Goal: Task Accomplishment & Management: Manage account settings

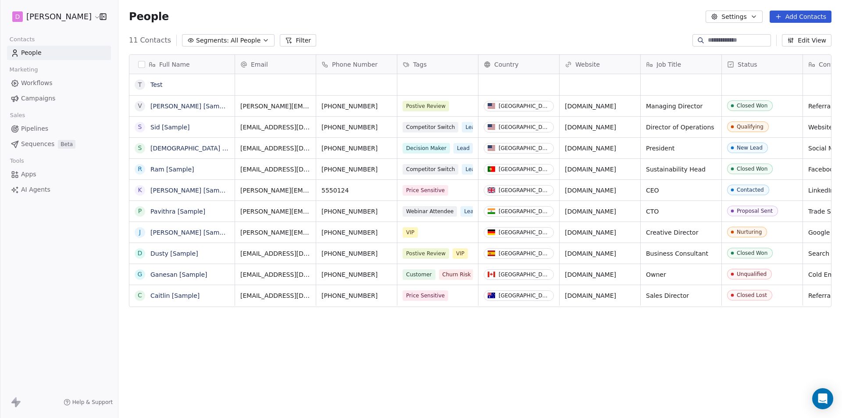
scroll to position [361, 717]
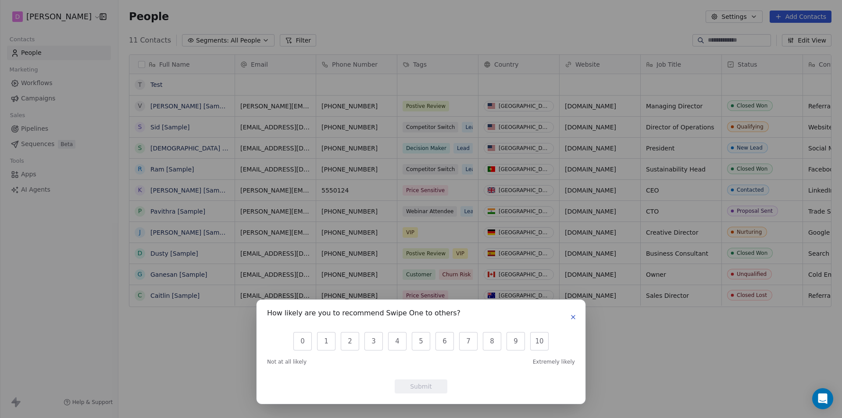
click at [64, 256] on div "How likely are you to recommend Swipe One to others? 0 1 2 3 4 5 6 7 8 9 10 Not…" at bounding box center [421, 209] width 842 height 418
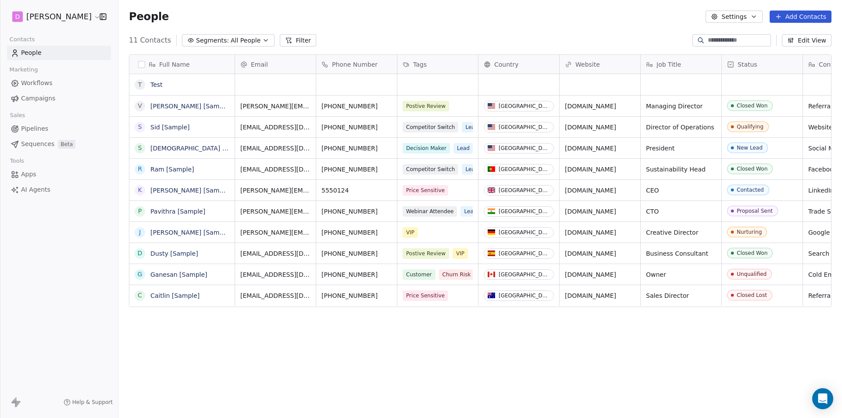
click at [58, 57] on link "People" at bounding box center [59, 53] width 104 height 14
click at [72, 19] on html "D Rahul Nigam Contacts People Marketing Workflows Campaigns Sales Pipelines Seq…" at bounding box center [421, 209] width 842 height 418
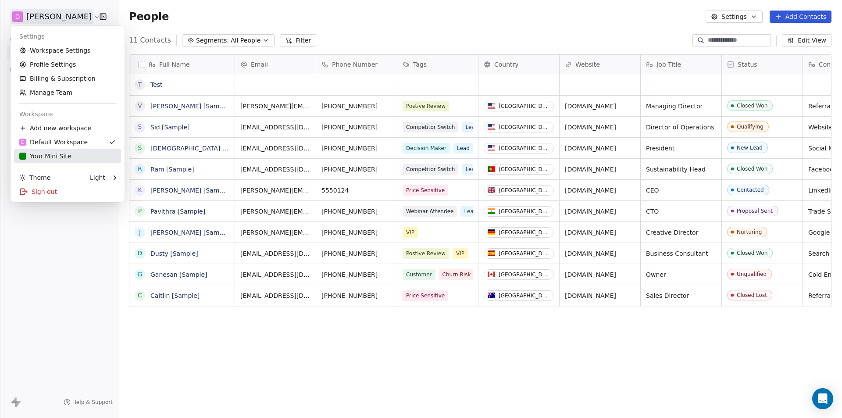
click at [48, 156] on div "Your Mini Site" at bounding box center [45, 156] width 52 height 9
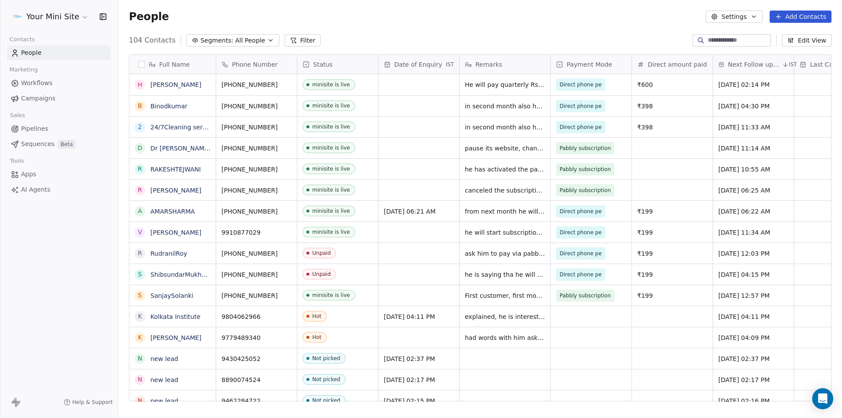
scroll to position [361, 717]
click at [235, 42] on span "All People" at bounding box center [250, 40] width 30 height 9
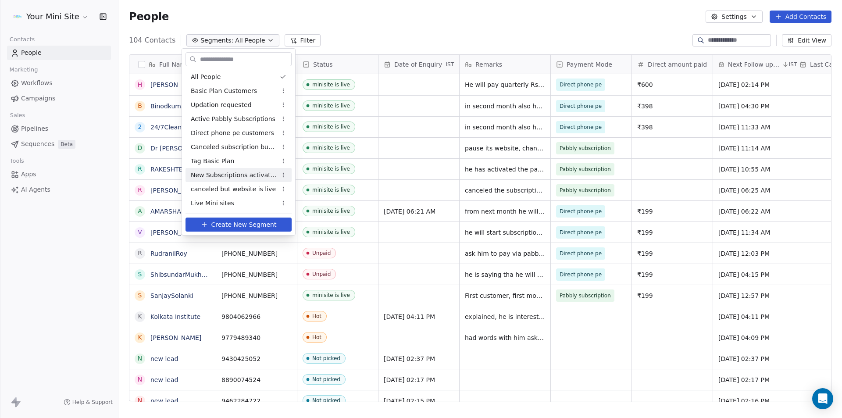
click at [238, 176] on span "New Subscriptions activated" at bounding box center [234, 175] width 86 height 9
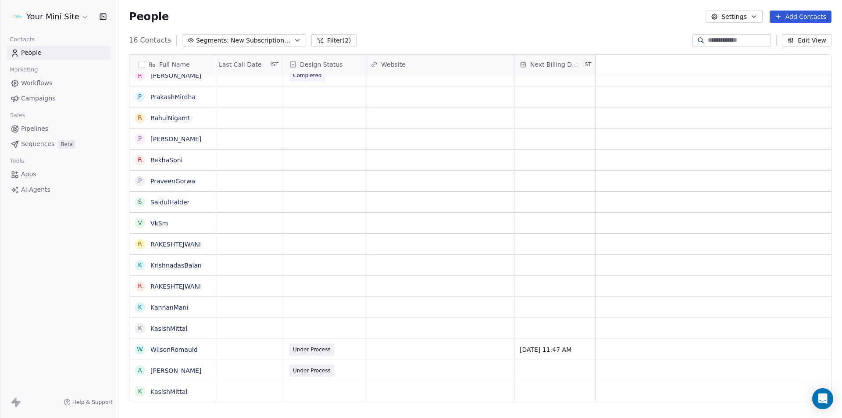
scroll to position [0, 0]
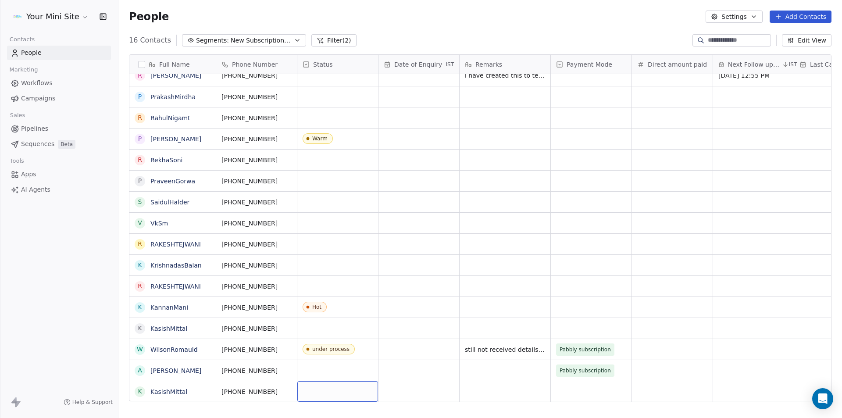
click at [327, 386] on div "grid" at bounding box center [337, 391] width 81 height 21
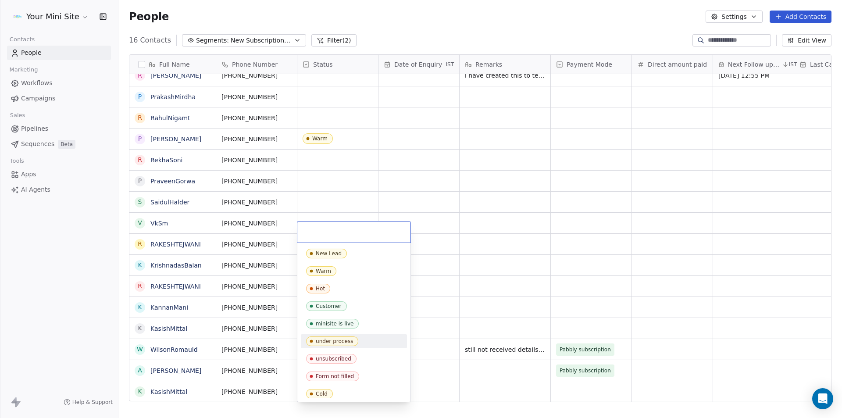
click at [331, 339] on div "under process" at bounding box center [334, 341] width 37 height 6
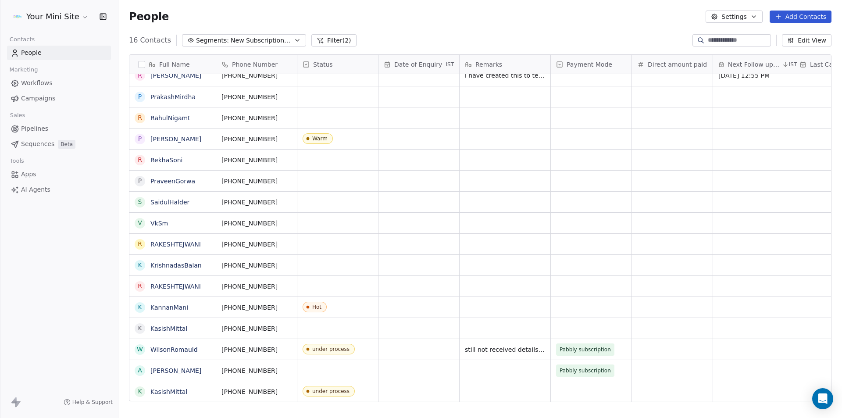
click at [53, 302] on div "Your Mini Site Contacts People Marketing Workflows Campaigns Sales Pipelines Se…" at bounding box center [59, 209] width 118 height 418
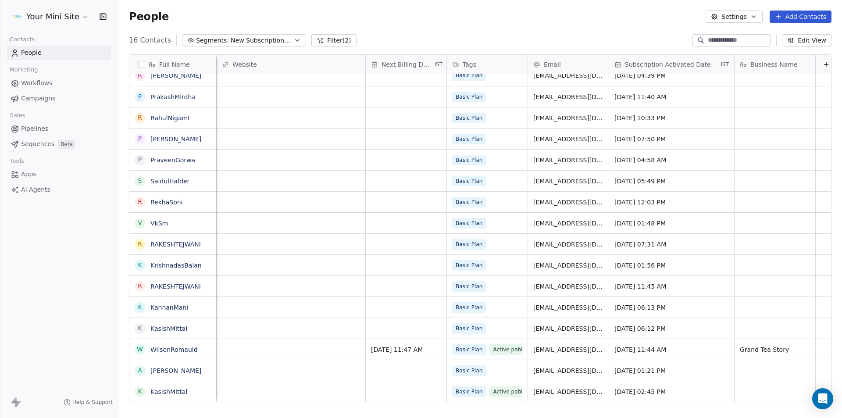
scroll to position [7, 752]
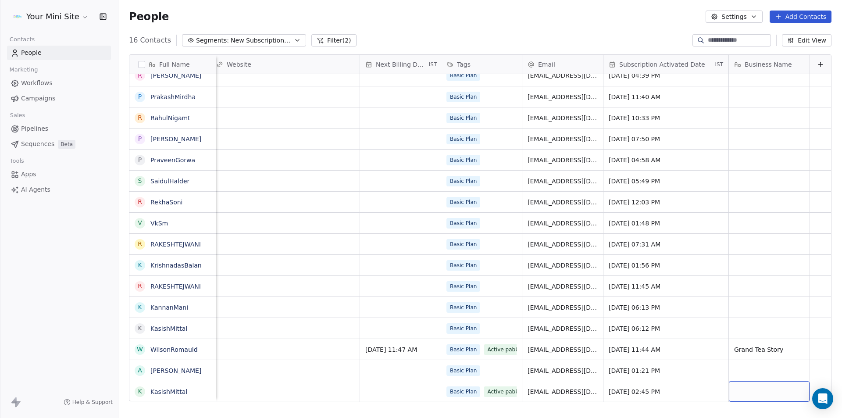
click at [757, 382] on div "grid" at bounding box center [769, 391] width 81 height 21
type textarea "**********"
click at [289, 349] on html "Your Mini Site Contacts People Marketing Workflows Campaigns Sales Pipelines Se…" at bounding box center [421, 209] width 842 height 418
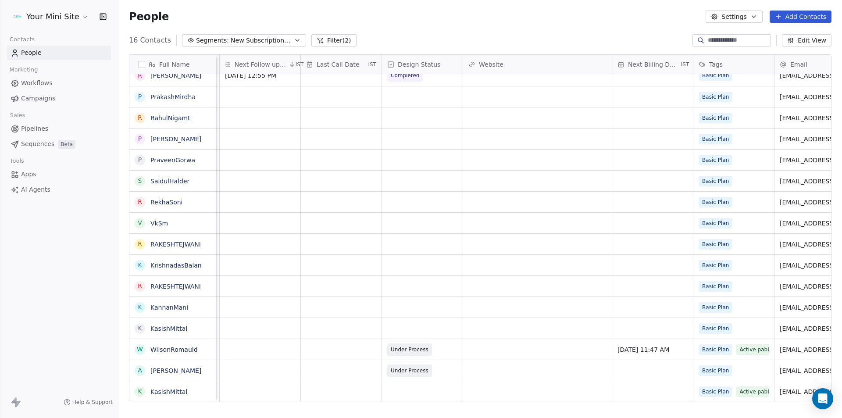
scroll to position [7, 446]
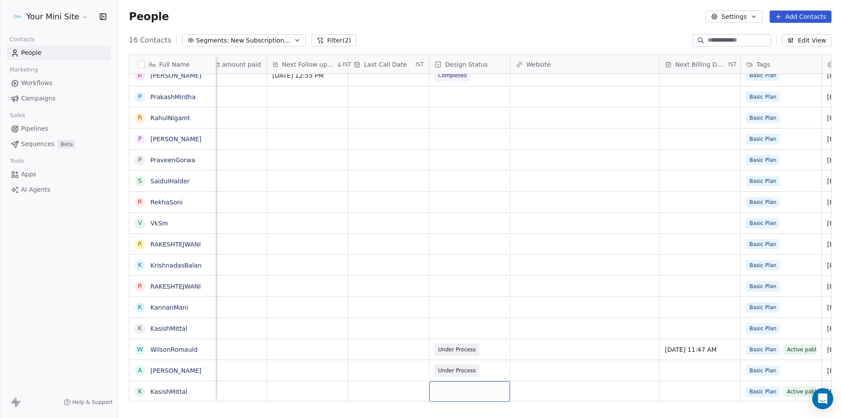
click at [460, 387] on div "grid" at bounding box center [469, 391] width 81 height 21
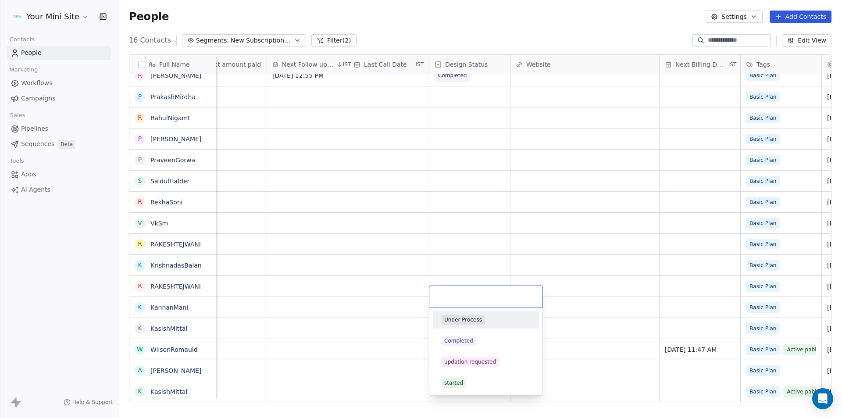
click at [456, 322] on div "Under Process" at bounding box center [463, 320] width 38 height 8
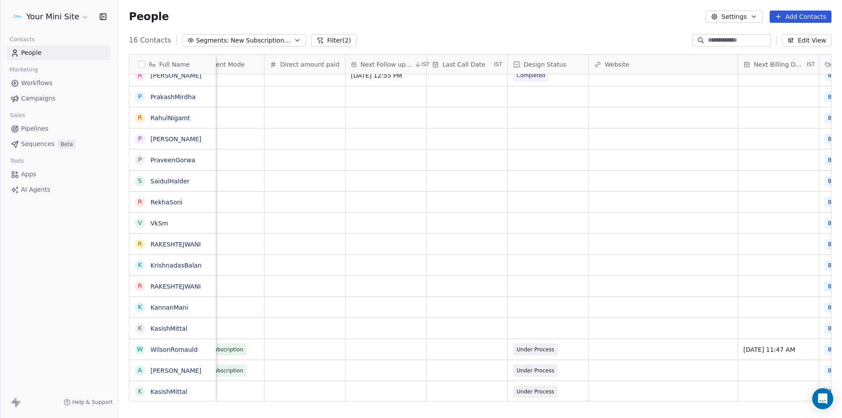
scroll to position [7, 212]
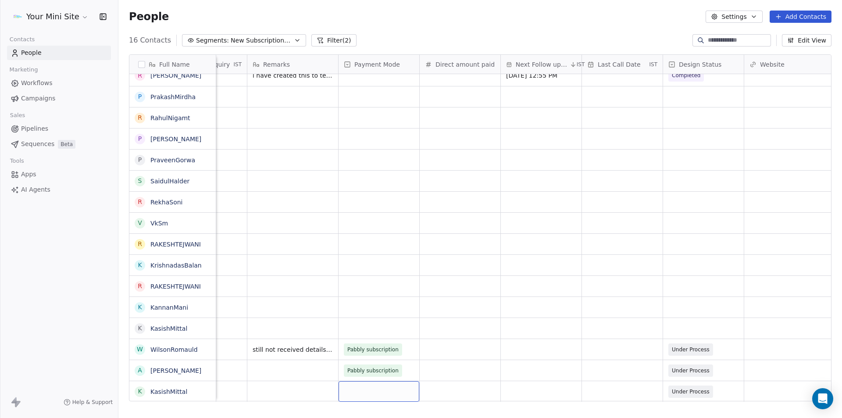
click at [370, 384] on div "grid" at bounding box center [378, 391] width 81 height 21
click at [373, 382] on div "Pabbly subscription" at bounding box center [378, 383] width 51 height 8
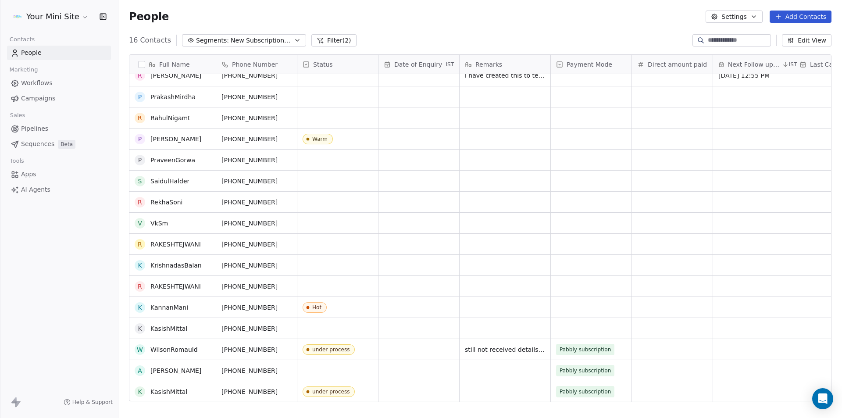
scroll to position [0, 0]
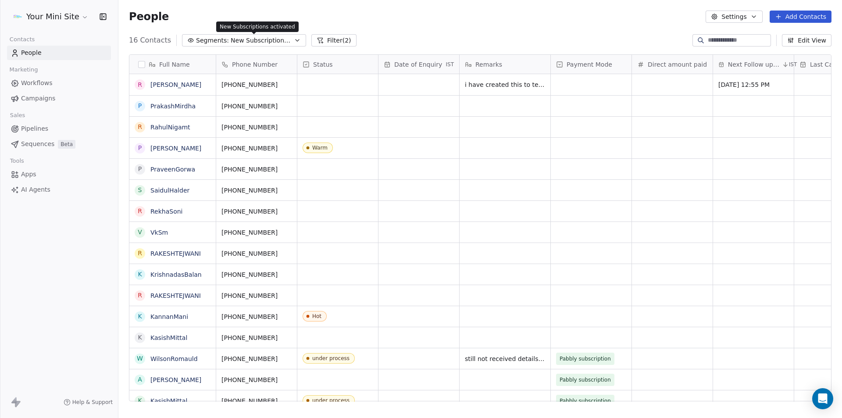
click at [249, 38] on span "New Subscriptions activated" at bounding box center [261, 40] width 61 height 9
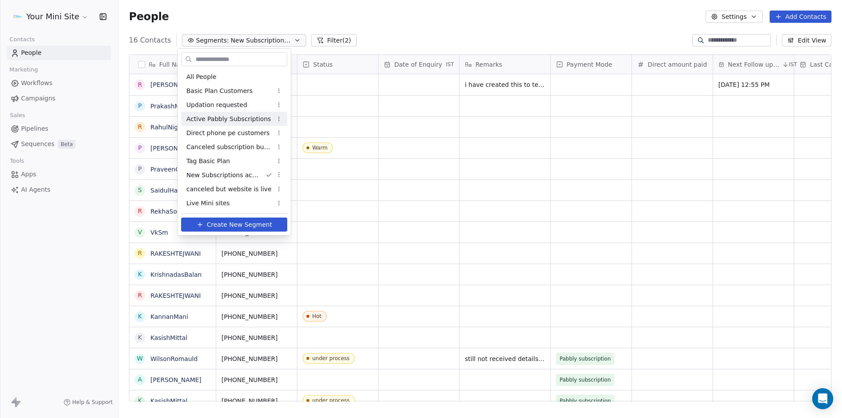
click at [217, 114] on div "Active Pabbly Subscriptions" at bounding box center [234, 119] width 106 height 14
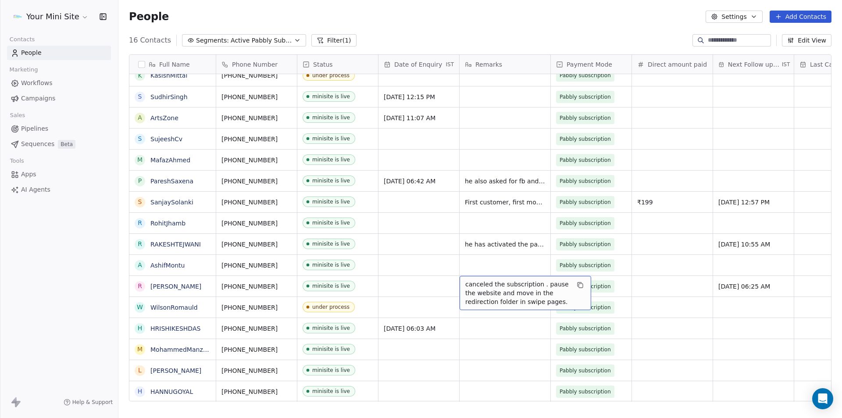
click at [514, 287] on span "canceled the subscription . pause the website and move in the redirection folde…" at bounding box center [517, 293] width 104 height 26
click at [412, 285] on html "Your Mini Site Contacts People Marketing Workflows Campaigns Sales Pipelines Se…" at bounding box center [421, 209] width 842 height 418
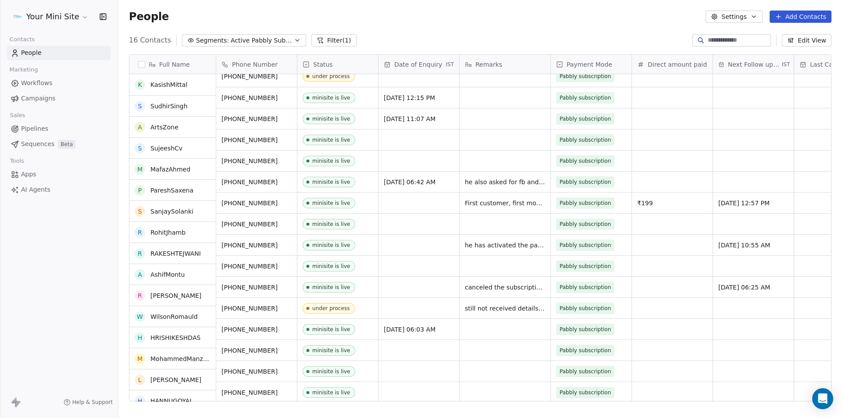
scroll to position [9, 0]
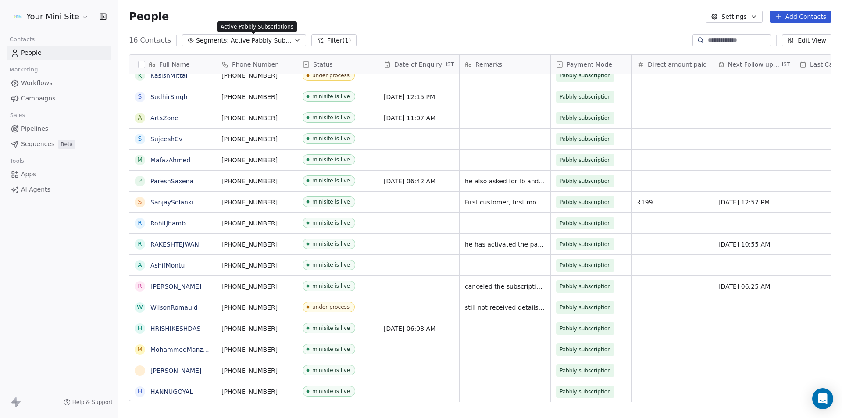
click at [232, 40] on span "Active Pabbly Subscriptions" at bounding box center [261, 40] width 61 height 9
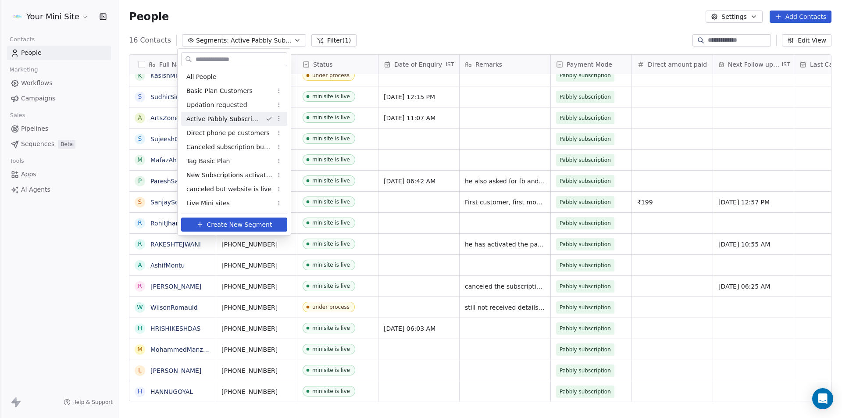
click at [397, 37] on html "Your Mini Site Contacts People Marketing Workflows Campaigns Sales Pipelines Se…" at bounding box center [421, 209] width 842 height 418
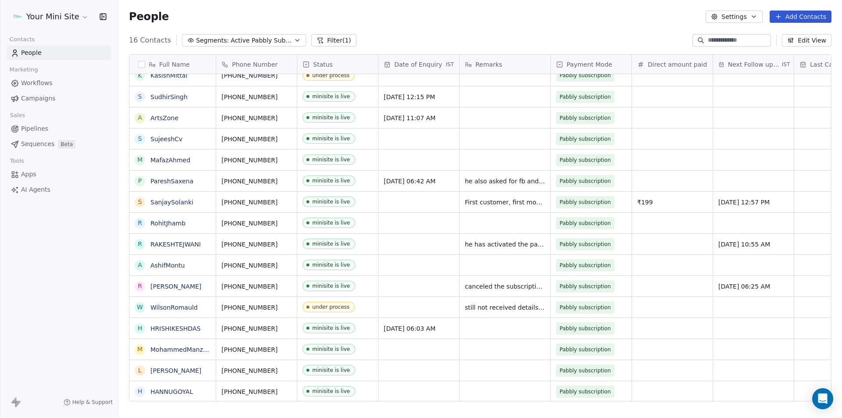
click at [322, 44] on button "Filter (1)" at bounding box center [333, 40] width 45 height 12
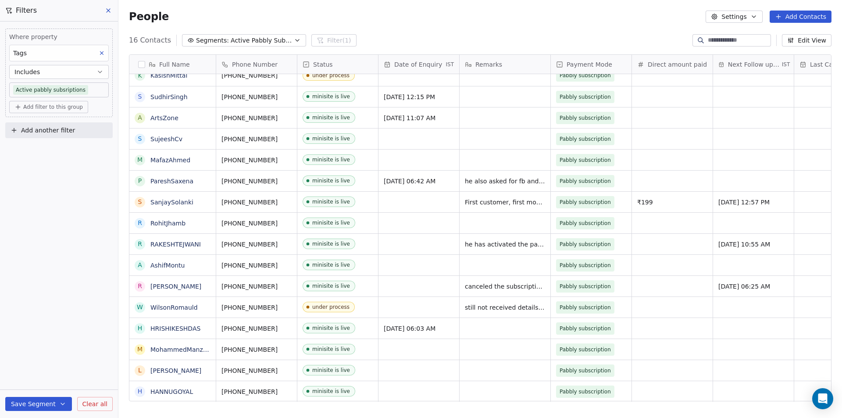
drag, startPoint x: 66, startPoint y: 172, endPoint x: 66, endPoint y: 153, distance: 18.4
click at [66, 172] on div "Where property Tags Includes Active pabbly subsriptions Add filter to this grou…" at bounding box center [59, 219] width 118 height 396
click at [430, 32] on div "People Settings Add Contacts" at bounding box center [479, 16] width 723 height 33
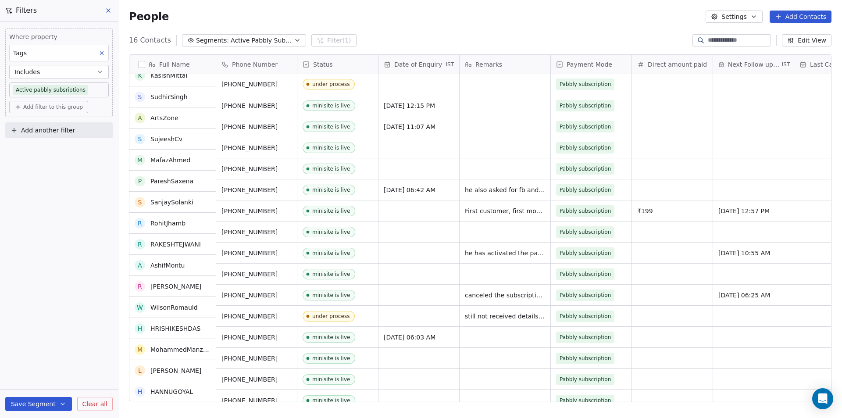
scroll to position [0, 0]
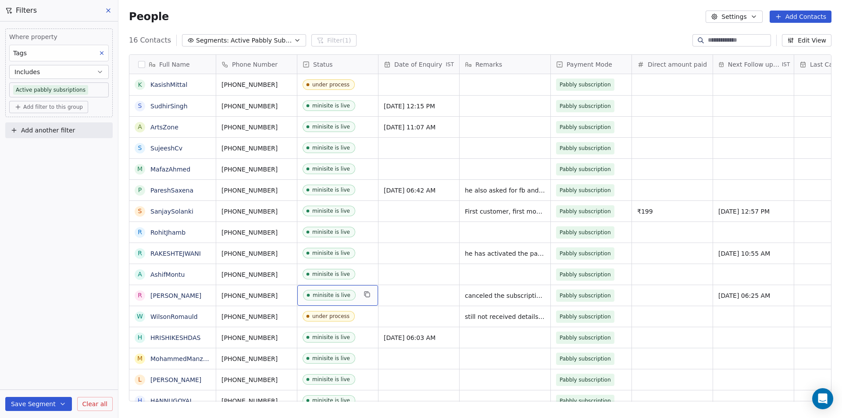
click at [359, 295] on div "minisite is live" at bounding box center [337, 295] width 81 height 21
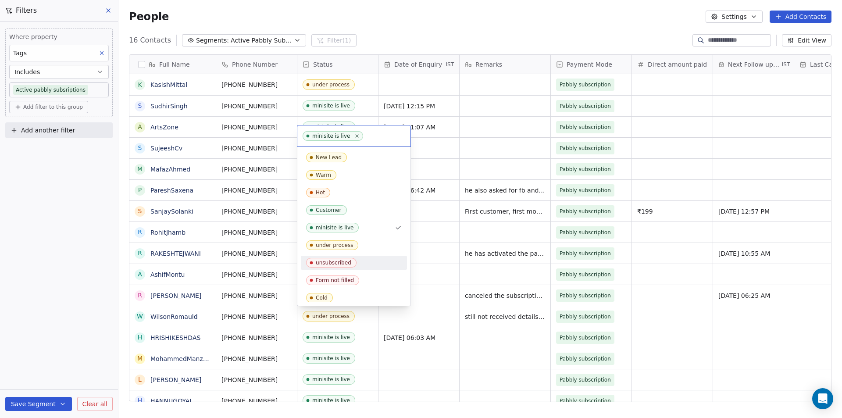
click at [319, 263] on div "unsubscribed" at bounding box center [334, 263] width 36 height 6
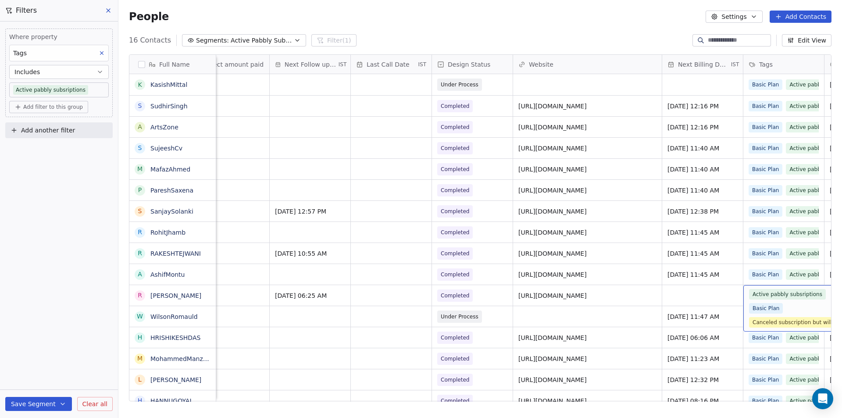
scroll to position [0, 524]
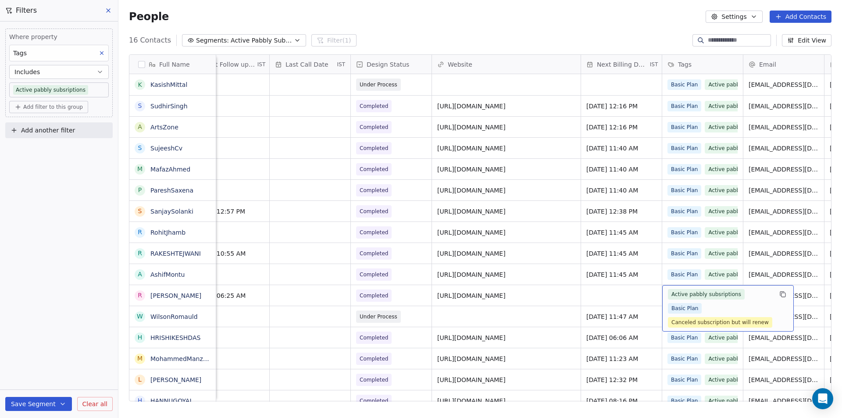
click at [690, 302] on div "Active pabbly subsriptions Basic Plan Canceled subscription but will renew" at bounding box center [720, 308] width 104 height 39
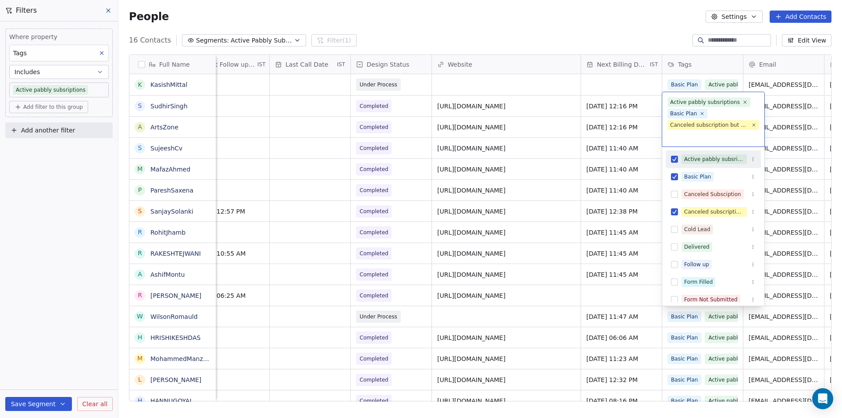
click at [674, 157] on button "Suggestions" at bounding box center [674, 159] width 7 height 7
click at [619, 85] on html "Your Mini Site Contacts People Marketing Workflows Campaigns Sales Pipelines Se…" at bounding box center [421, 209] width 842 height 418
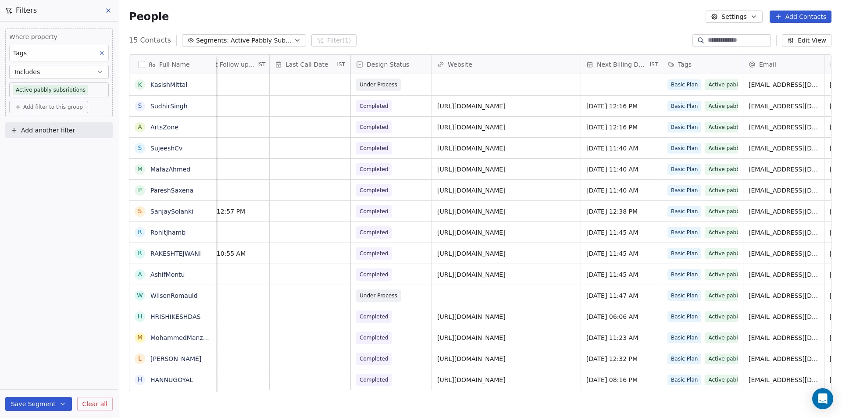
click at [422, 28] on div "People Settings Add Contacts" at bounding box center [479, 16] width 723 height 33
click at [261, 36] on span "Active Pabbly Subscriptions" at bounding box center [261, 40] width 61 height 9
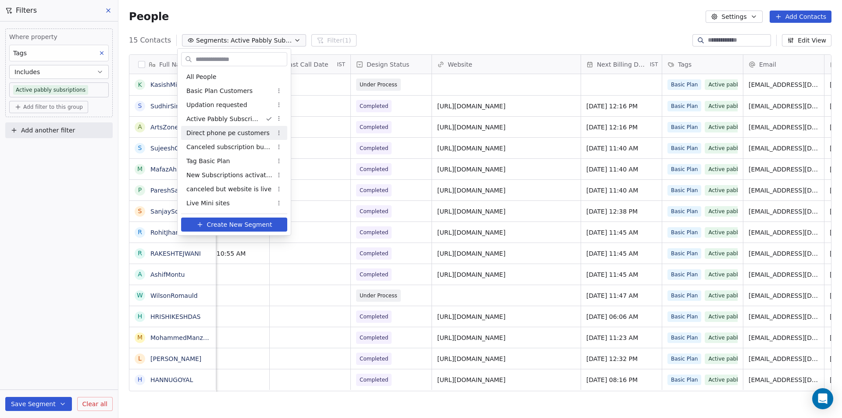
click at [210, 134] on span "Direct phone pe customers" at bounding box center [227, 132] width 83 height 9
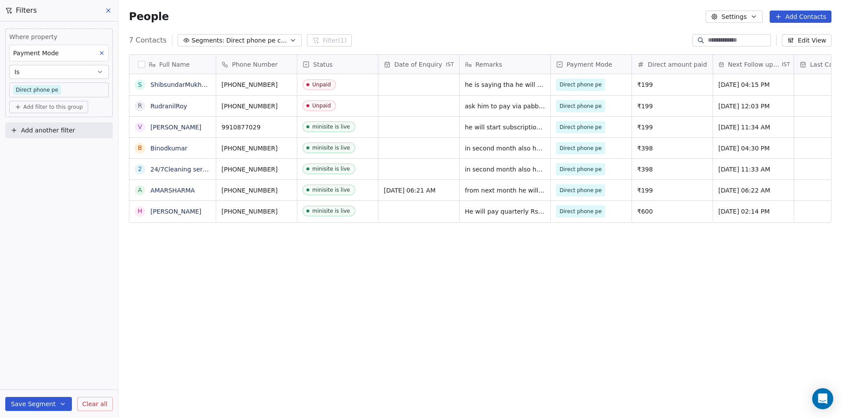
scroll to position [361, 717]
click at [659, 128] on span "₹199" at bounding box center [663, 127] width 53 height 9
drag, startPoint x: 660, startPoint y: 128, endPoint x: 641, endPoint y: 128, distance: 19.3
click at [641, 128] on input "***" at bounding box center [675, 127] width 69 height 7
type input "***"
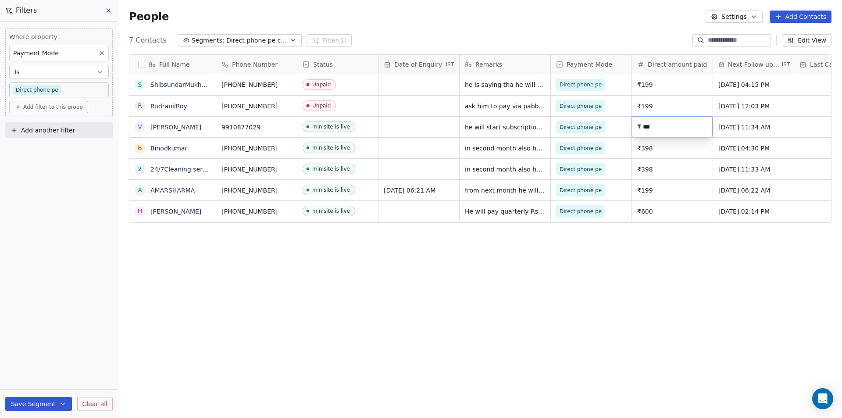
click at [796, 287] on html "Your Mini Site Contacts People Marketing Workflows Campaigns Sales Pipelines Se…" at bounding box center [421, 209] width 842 height 418
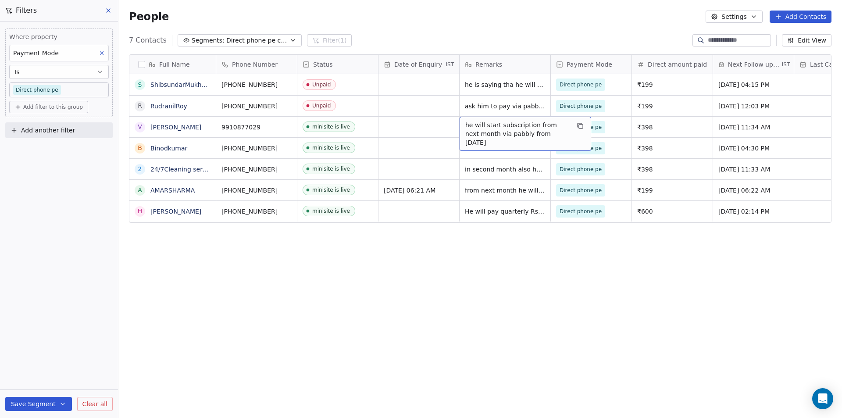
click at [477, 128] on span "he will start subscription from next month via pabbly from 1st aug 2025" at bounding box center [517, 134] width 104 height 26
click at [477, 128] on textarea "**********" at bounding box center [525, 130] width 131 height 27
click at [554, 132] on textarea "**********" at bounding box center [525, 130] width 131 height 27
drag, startPoint x: 554, startPoint y: 132, endPoint x: 458, endPoint y: 121, distance: 97.1
click at [458, 121] on html "Your Mini Site Contacts People Marketing Workflows Campaigns Sales Pipelines Se…" at bounding box center [421, 209] width 842 height 418
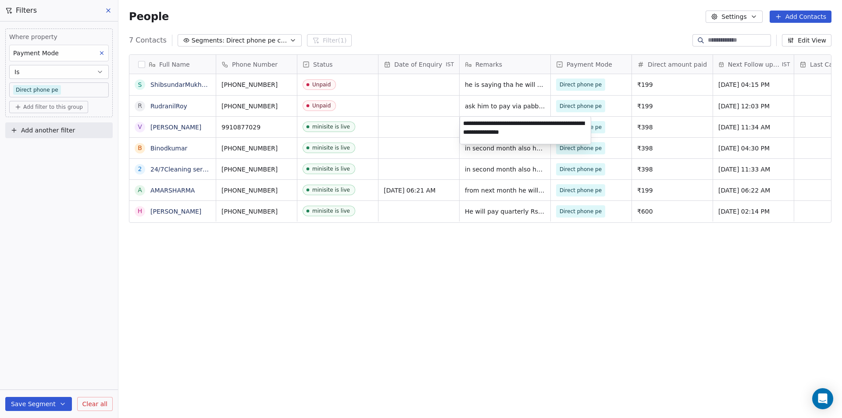
click at [488, 124] on textarea "**********" at bounding box center [525, 130] width 131 height 27
type textarea "**********"
click at [673, 314] on div "Full Name S ShibsundarMukhopadhyay R RudranilRoy V Vinesh Rudraksh B Binodkumar…" at bounding box center [479, 231] width 723 height 368
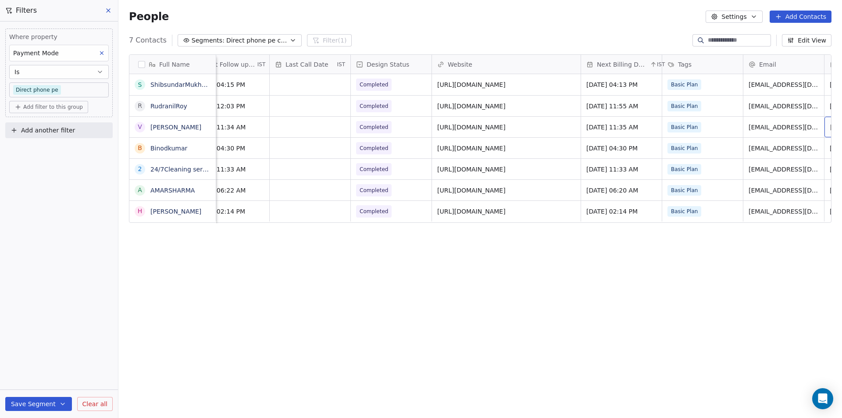
scroll to position [0, 650]
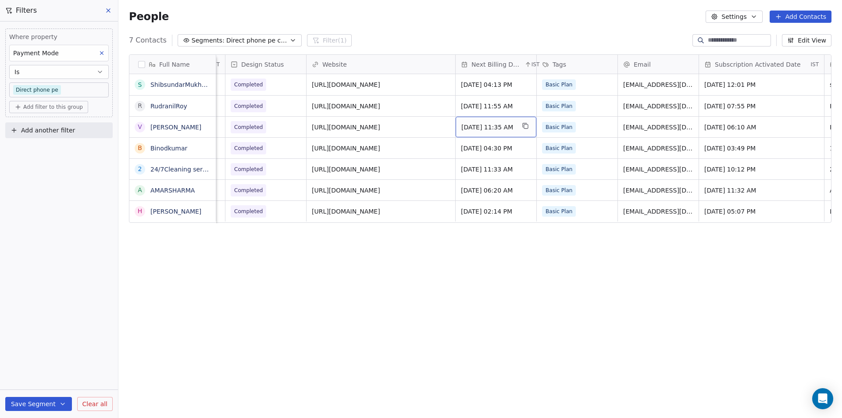
click at [475, 126] on span "Aug 01, 2025 11:35 AM" at bounding box center [487, 127] width 53 height 9
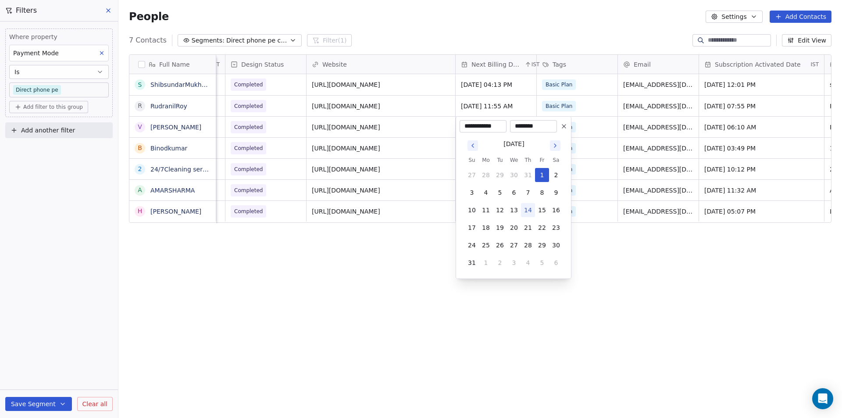
click at [558, 148] on icon "Go to next month" at bounding box center [555, 145] width 7 height 7
click at [484, 178] on button "1" at bounding box center [486, 175] width 14 height 14
type input "**********"
click at [612, 278] on html "Your Mini Site Contacts People Marketing Workflows Campaigns Sales Pipelines Se…" at bounding box center [421, 209] width 842 height 418
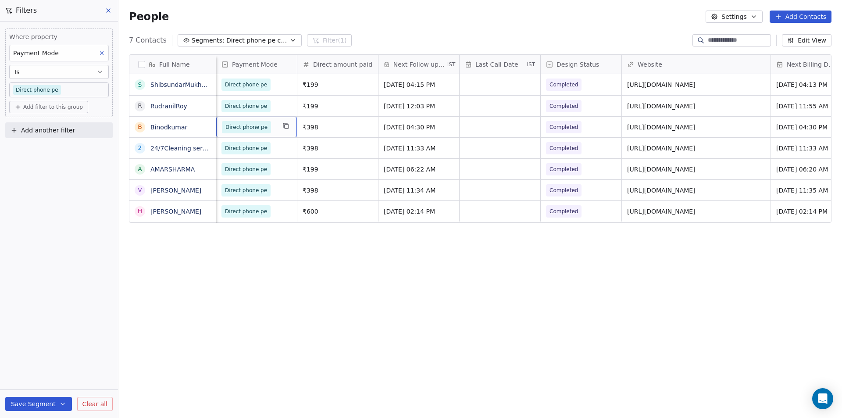
scroll to position [0, 243]
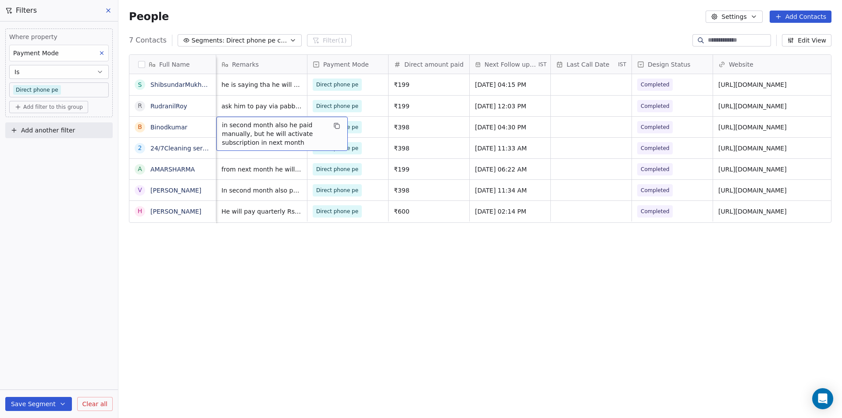
click at [326, 301] on div "Full Name S ShibsundarMukhopadhyay R RudranilRoy B Binodkumar 2 24/7Cleaning se…" at bounding box center [479, 231] width 723 height 368
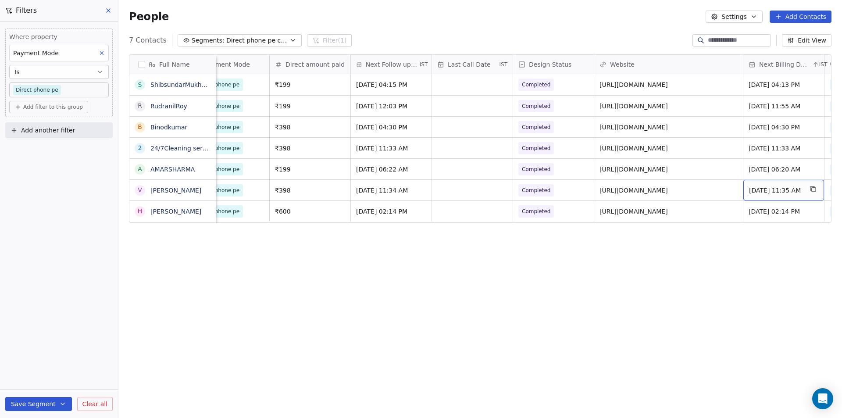
scroll to position [7, 443]
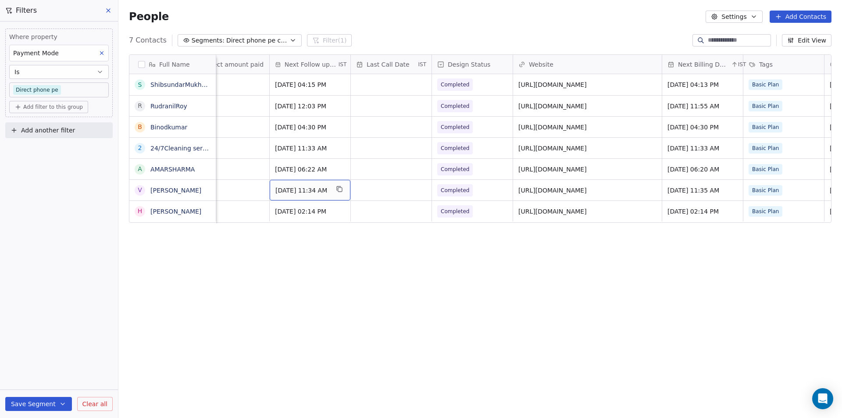
click at [281, 186] on span "Jul 30, 2025 11:34 AM" at bounding box center [301, 190] width 53 height 9
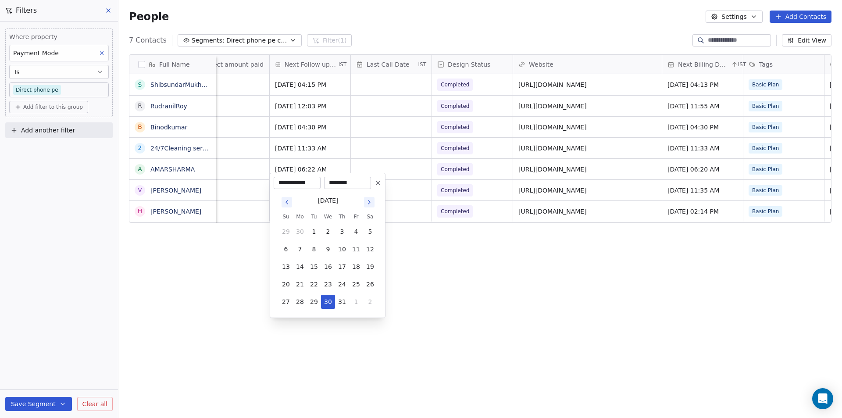
click at [369, 202] on icon "Go to next month" at bounding box center [369, 202] width 7 height 7
click at [287, 320] on button "31" at bounding box center [286, 319] width 14 height 14
type input "**********"
click at [518, 293] on html "Your Mini Site Contacts People Marketing Workflows Campaigns Sales Pipelines Se…" at bounding box center [421, 209] width 842 height 418
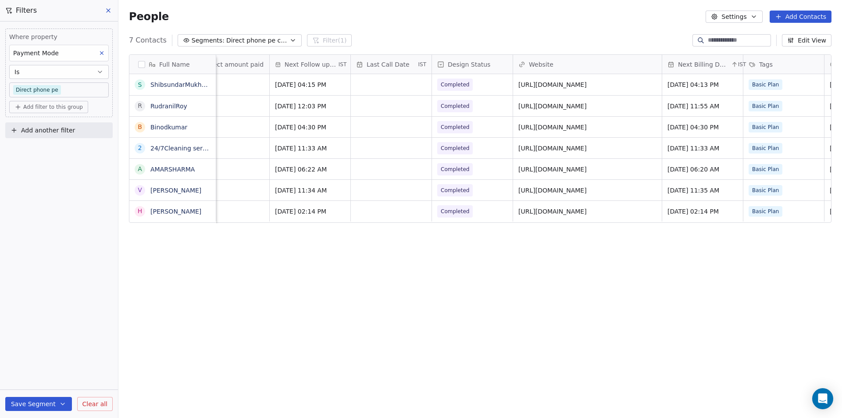
click at [498, 309] on div "Full Name S ShibsundarMukhopadhyay R RudranilRoy B Binodkumar 2 24/7Cleaning se…" at bounding box center [479, 231] width 723 height 368
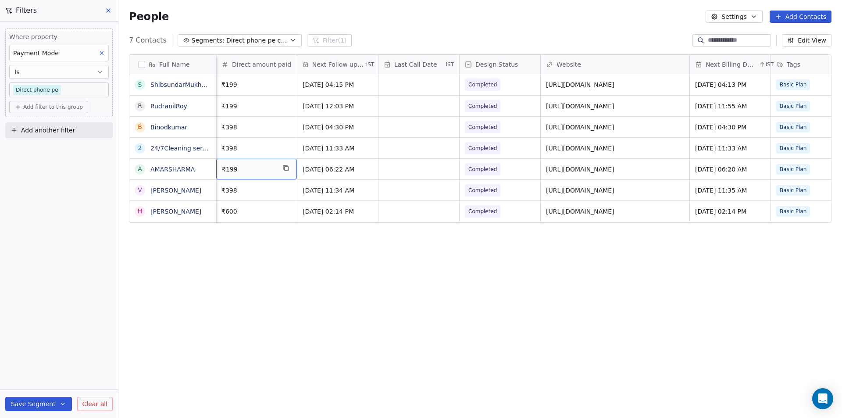
click at [243, 170] on span "₹199" at bounding box center [248, 169] width 53 height 9
click at [239, 170] on span "₹199" at bounding box center [248, 169] width 53 height 9
click at [427, 359] on html "Your Mini Site Contacts People Marketing Workflows Campaigns Sales Pipelines Se…" at bounding box center [421, 209] width 842 height 418
drag, startPoint x: 59, startPoint y: 260, endPoint x: 0, endPoint y: 46, distance: 221.6
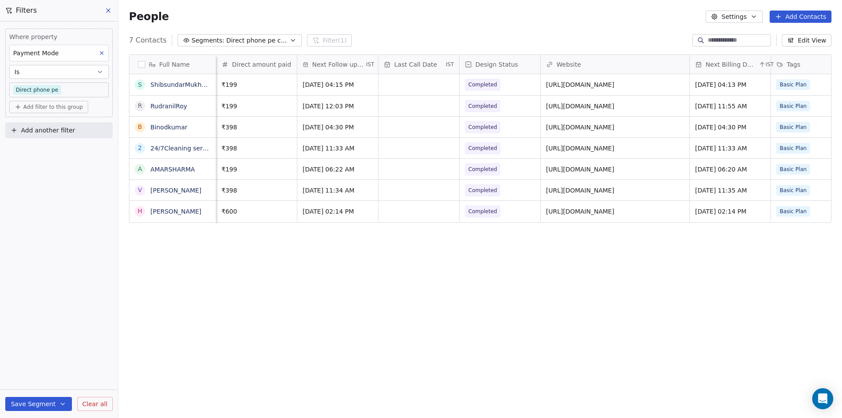
click at [60, 260] on div "Where property Payment Mode Is Direct phone pe Add filter to this group Add ano…" at bounding box center [59, 219] width 118 height 396
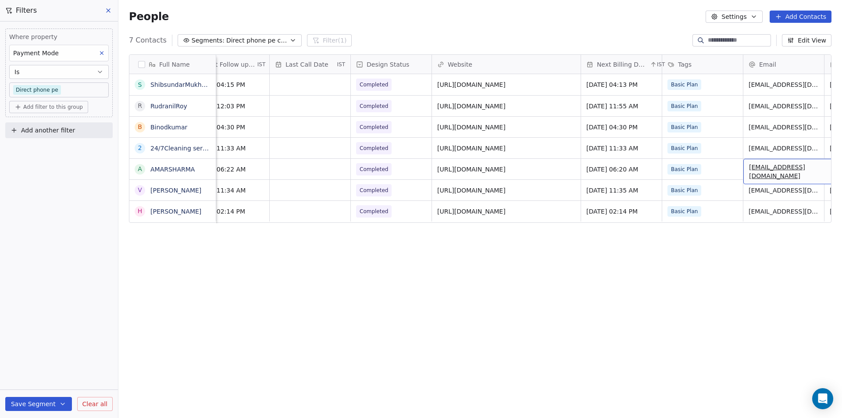
scroll to position [0, 650]
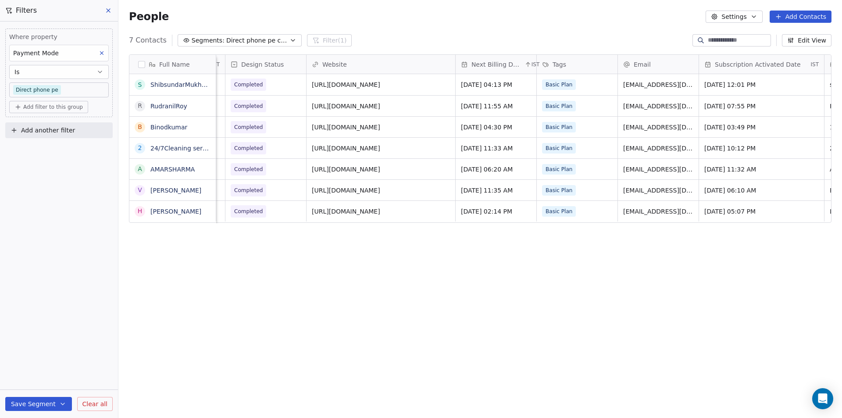
click at [204, 42] on span "Segments:" at bounding box center [208, 40] width 33 height 9
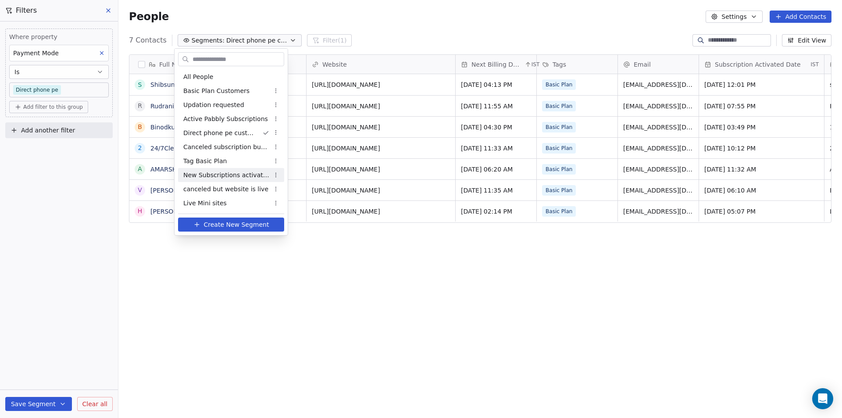
click at [203, 174] on span "New Subscriptions activated" at bounding box center [226, 175] width 86 height 9
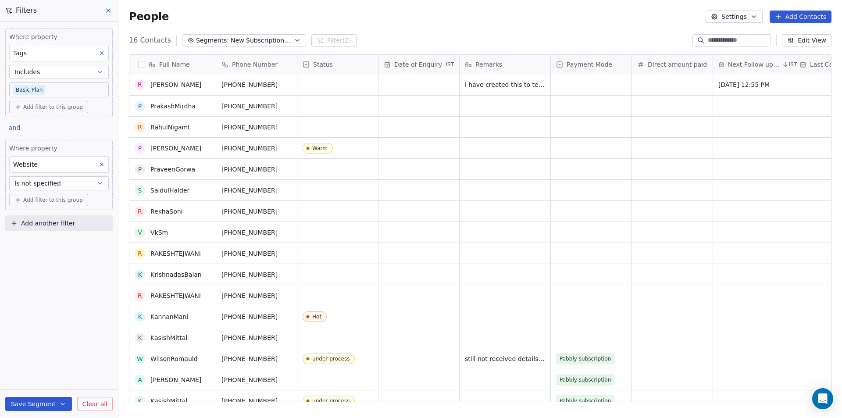
scroll to position [9, 0]
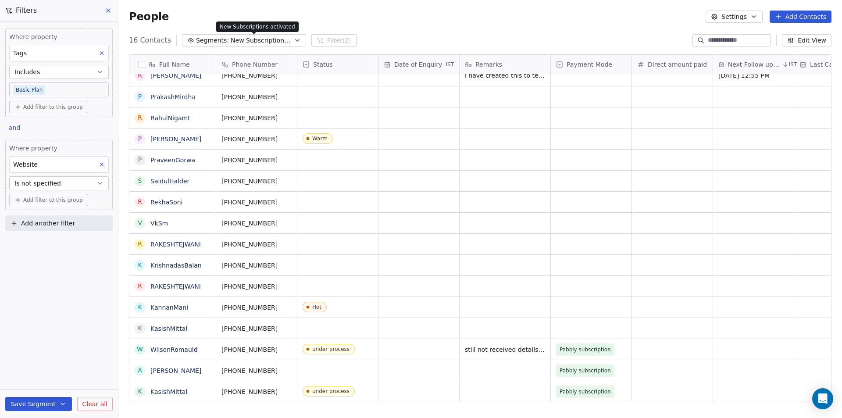
click at [231, 43] on span "New Subscriptions activated" at bounding box center [261, 40] width 61 height 9
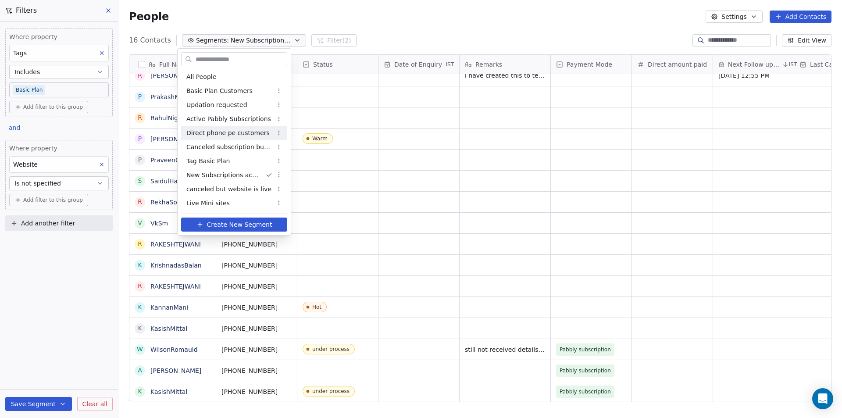
click at [208, 128] on span "Direct phone pe customers" at bounding box center [227, 132] width 83 height 9
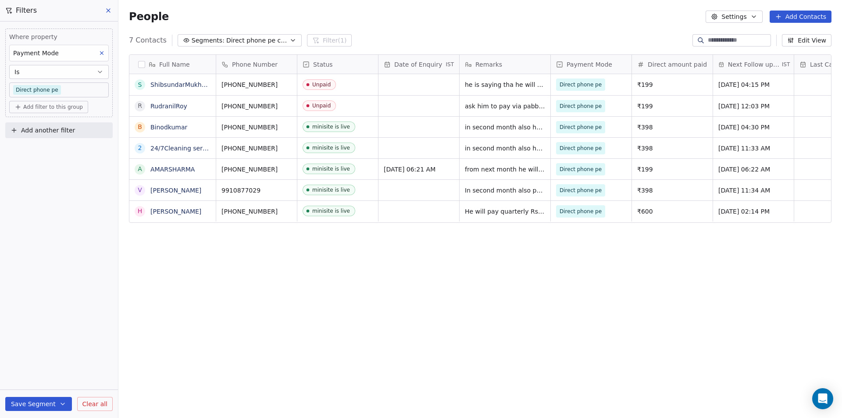
scroll to position [0, 0]
click at [228, 43] on span "Direct phone pe customers" at bounding box center [256, 40] width 61 height 9
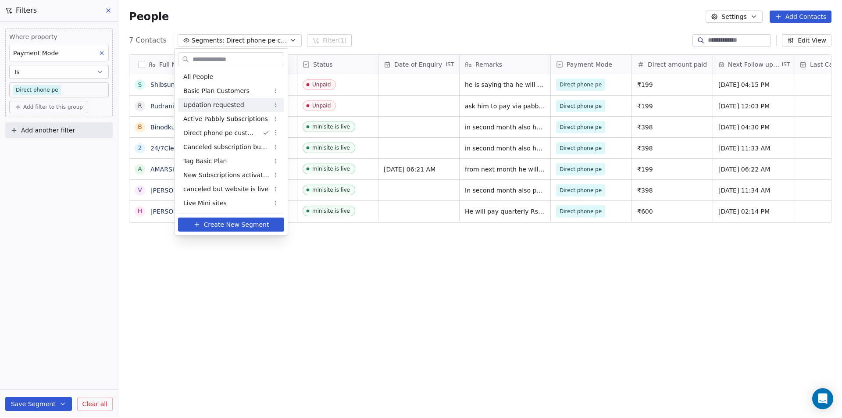
click at [437, 316] on html "Your Mini Site Contacts People Marketing Workflows Campaigns Sales Pipelines Se…" at bounding box center [421, 209] width 842 height 418
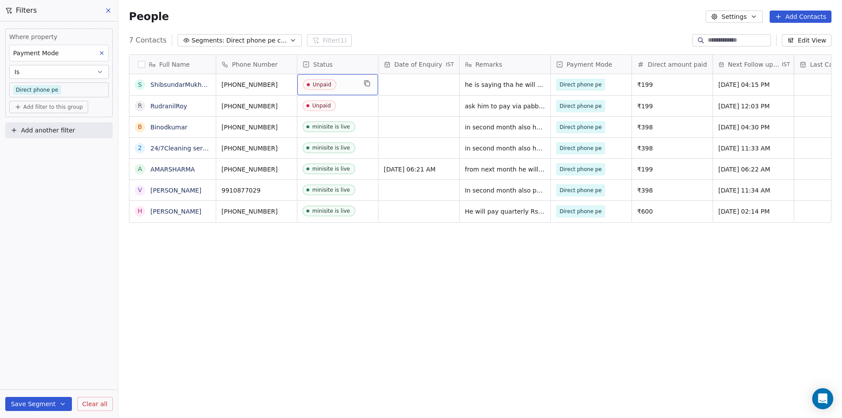
click at [339, 85] on span "Unpaid" at bounding box center [329, 84] width 53 height 11
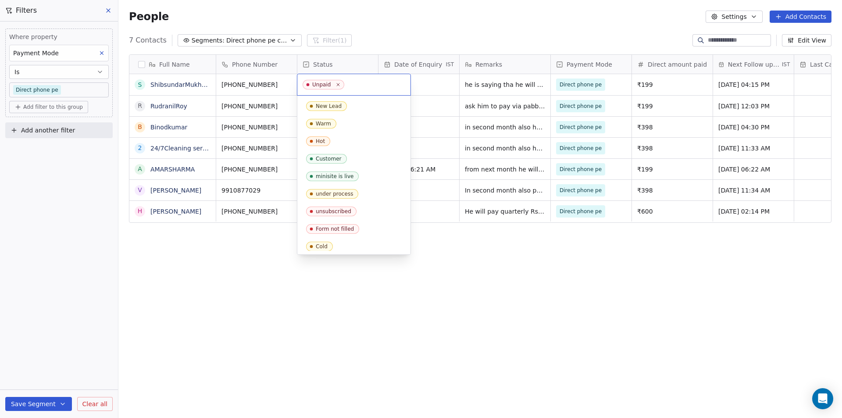
scroll to position [108, 0]
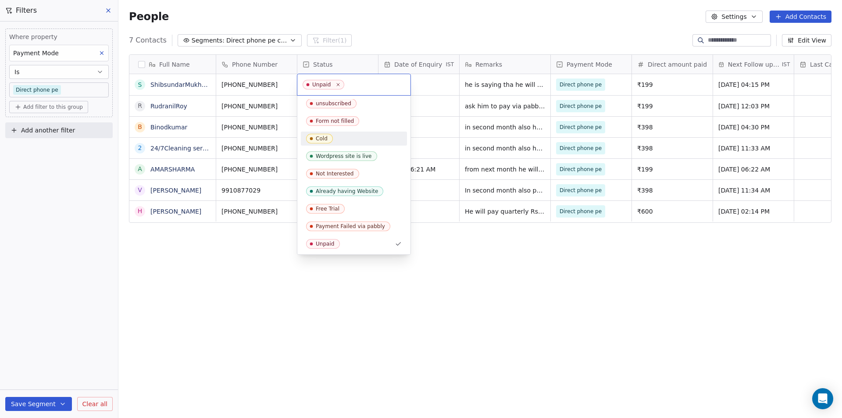
click at [499, 333] on html "Your Mini Site Contacts People Marketing Workflows Campaigns Sales Pipelines Se…" at bounding box center [421, 209] width 842 height 418
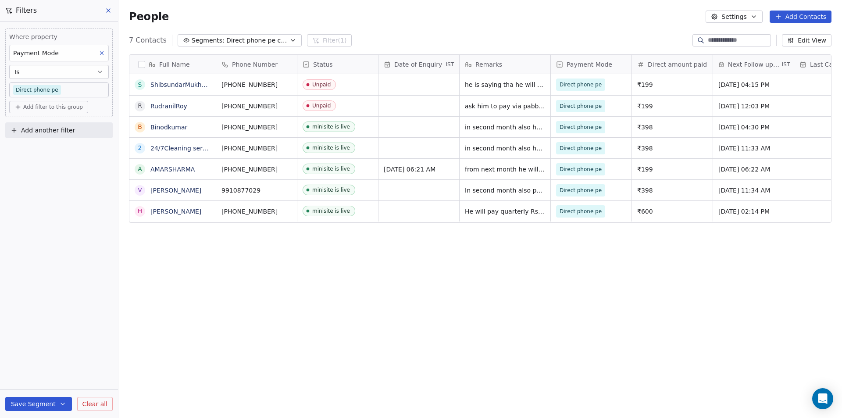
click at [491, 328] on div "Full Name S ShibsundarMukhopadhyay R RudranilRoy B Binodkumar 2 24/7Cleaning se…" at bounding box center [479, 231] width 723 height 368
click at [606, 169] on span "Direct phone pe" at bounding box center [582, 169] width 53 height 12
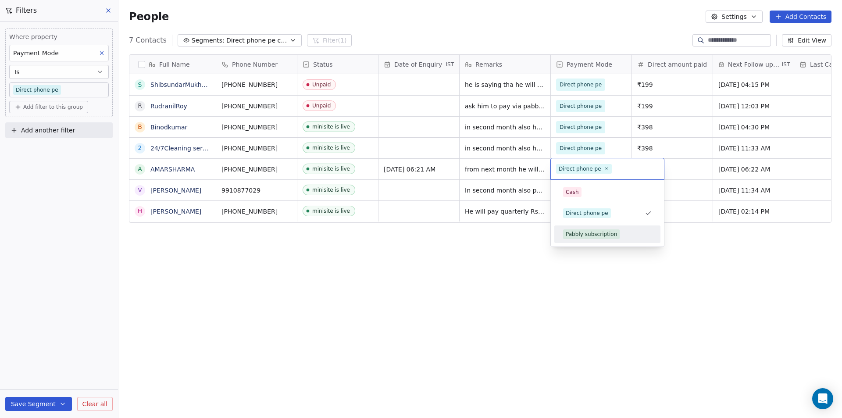
click at [609, 238] on span "Pabbly subscription" at bounding box center [591, 234] width 57 height 10
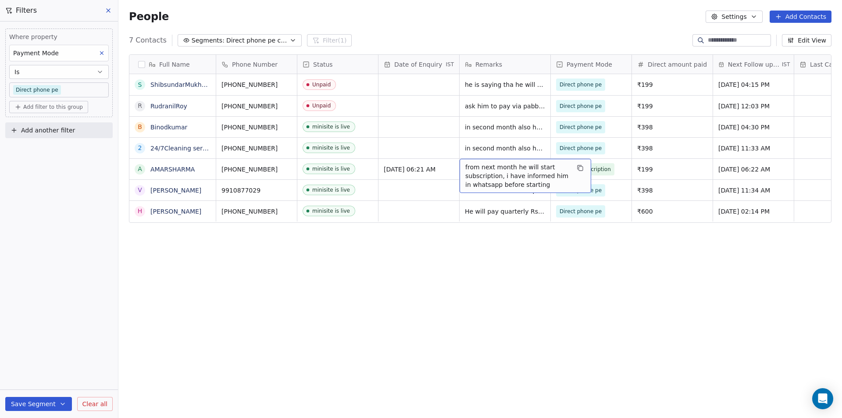
click at [501, 171] on span "from next month he will start subscription, i have informed him in whatsapp bef…" at bounding box center [517, 176] width 104 height 26
click at [501, 171] on textarea "**********" at bounding box center [525, 175] width 131 height 33
click at [463, 167] on textarea "**********" at bounding box center [525, 172] width 131 height 27
click at [504, 173] on textarea "**********" at bounding box center [525, 172] width 131 height 27
type textarea "**********"
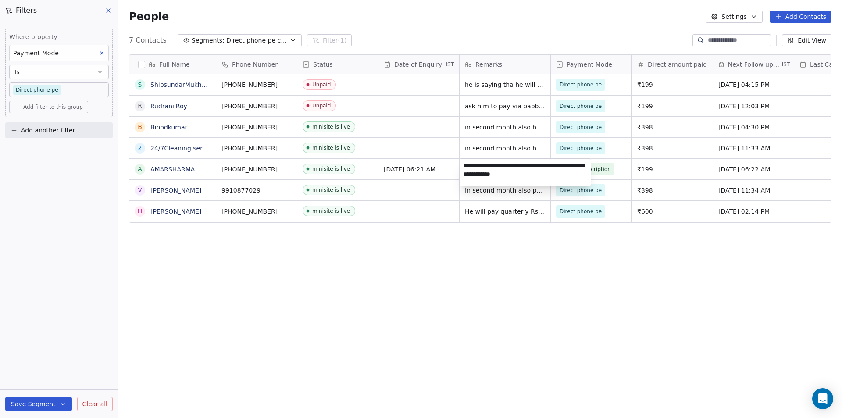
click at [619, 265] on html "Your Mini Site Contacts People Marketing Workflows Campaigns Sales Pipelines Se…" at bounding box center [421, 209] width 842 height 418
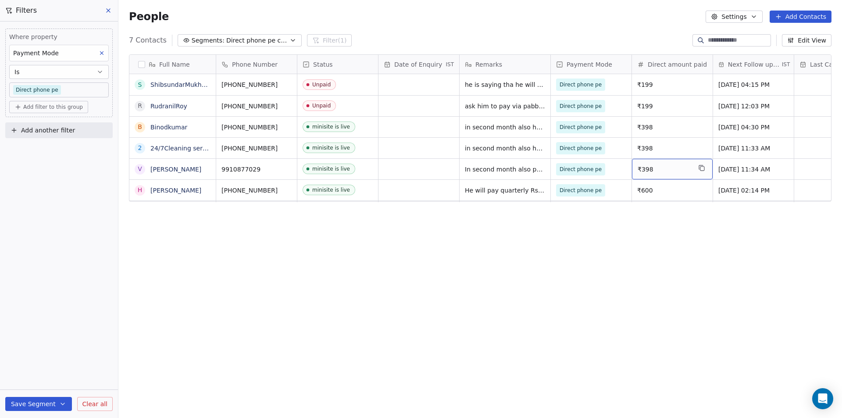
click at [267, 235] on div "Full Name S ShibsundarMukhopadhyay R RudranilRoy B Binodkumar 2 24/7Cleaning se…" at bounding box center [479, 231] width 723 height 368
click at [212, 43] on span "Segments:" at bounding box center [208, 40] width 33 height 9
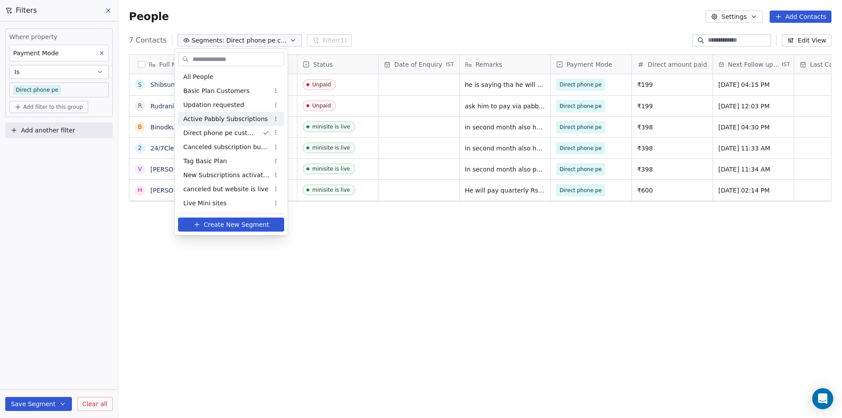
click at [208, 123] on span "Active Pabbly Subscriptions" at bounding box center [225, 118] width 85 height 9
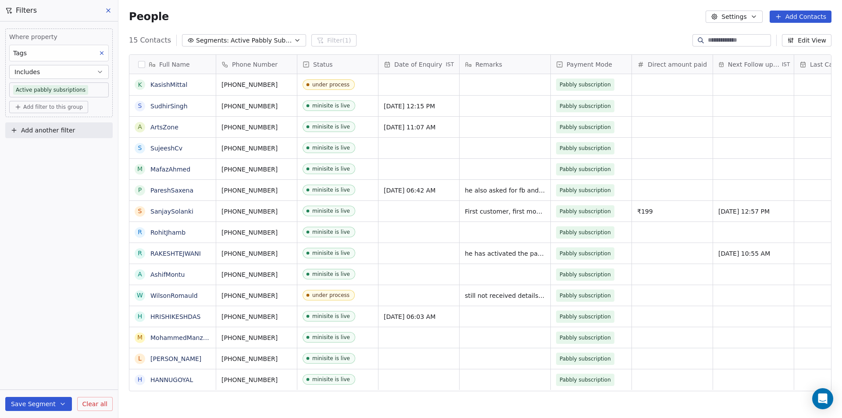
scroll to position [361, 717]
click at [284, 43] on span "Active Pabbly Subscriptions" at bounding box center [261, 40] width 61 height 9
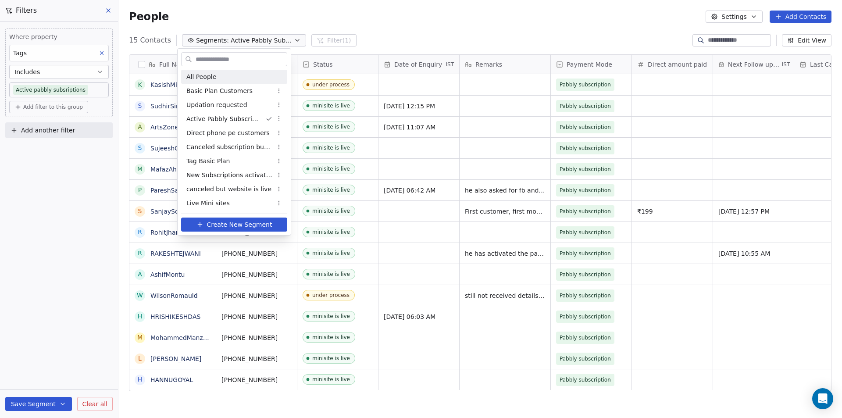
click at [228, 74] on div "All People" at bounding box center [234, 77] width 106 height 14
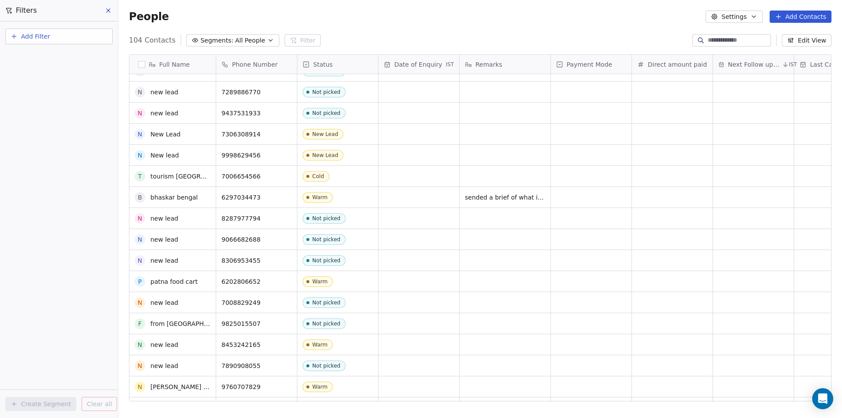
scroll to position [1403, 0]
click at [708, 36] on input at bounding box center [738, 40] width 61 height 9
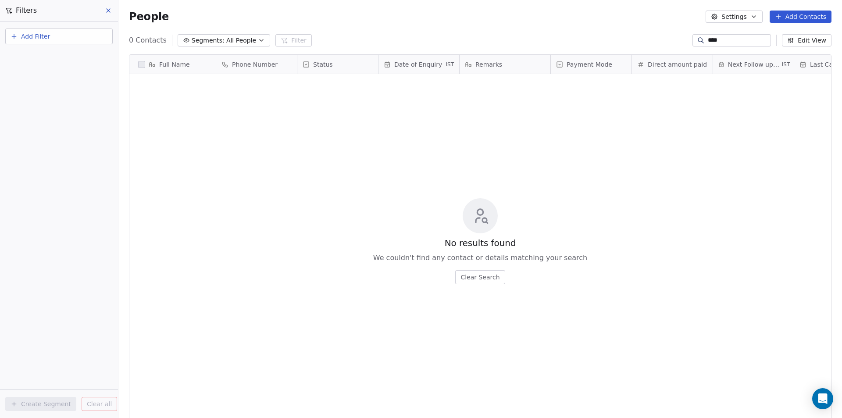
scroll to position [361, 717]
type input "****"
click at [229, 43] on span "All People" at bounding box center [241, 40] width 30 height 9
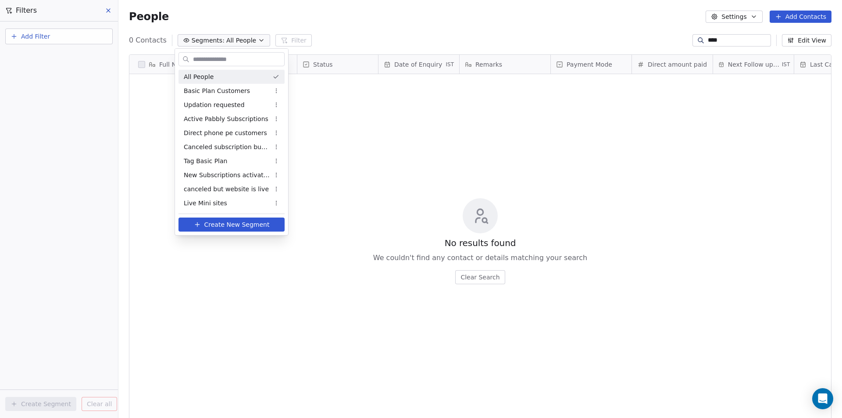
click at [206, 73] on span "All People" at bounding box center [199, 76] width 30 height 9
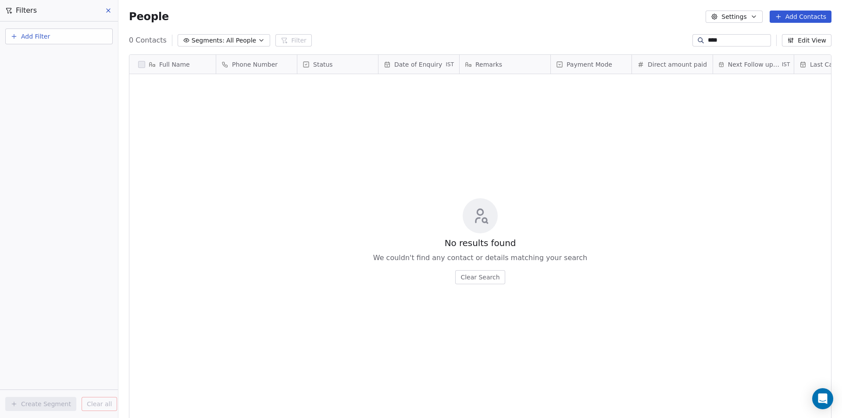
click at [108, 11] on icon at bounding box center [108, 10] width 7 height 7
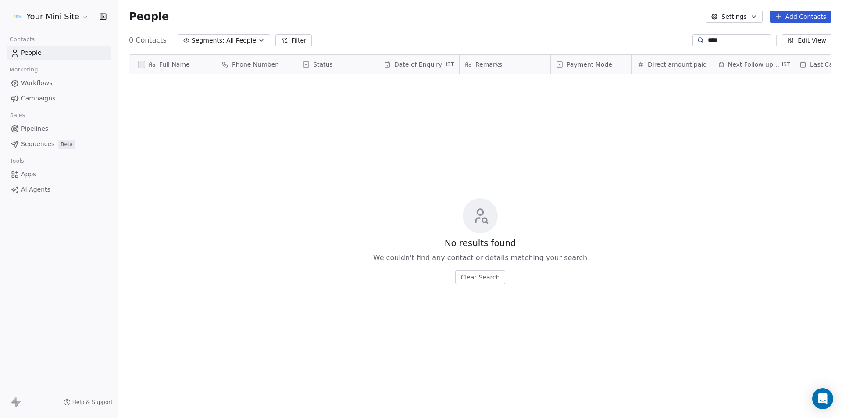
click at [412, 31] on div "People Settings Add Contacts" at bounding box center [479, 16] width 723 height 33
click at [726, 41] on input "****" at bounding box center [738, 40] width 61 height 9
click at [217, 37] on span "Segments:" at bounding box center [208, 40] width 33 height 9
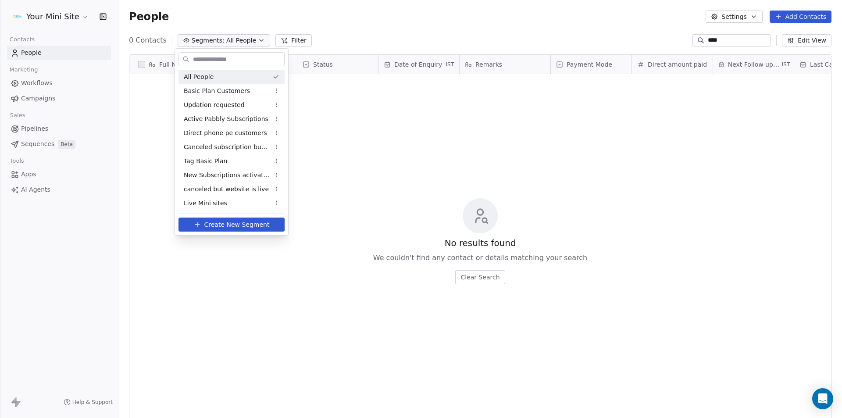
click at [202, 82] on div "All People" at bounding box center [231, 77] width 106 height 14
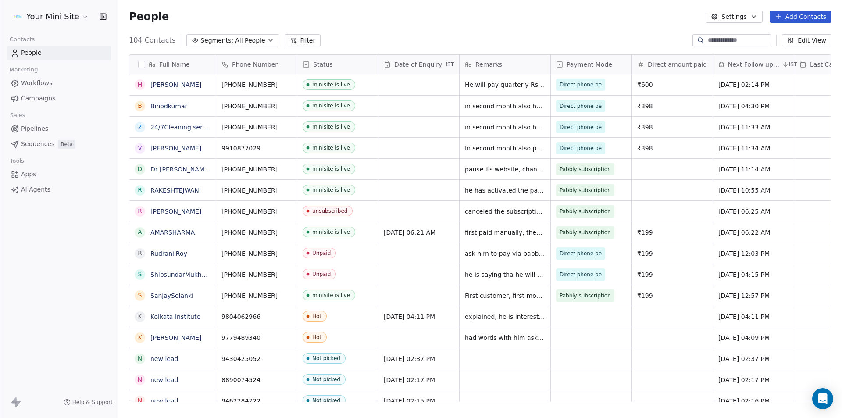
click at [708, 43] on input at bounding box center [738, 40] width 61 height 9
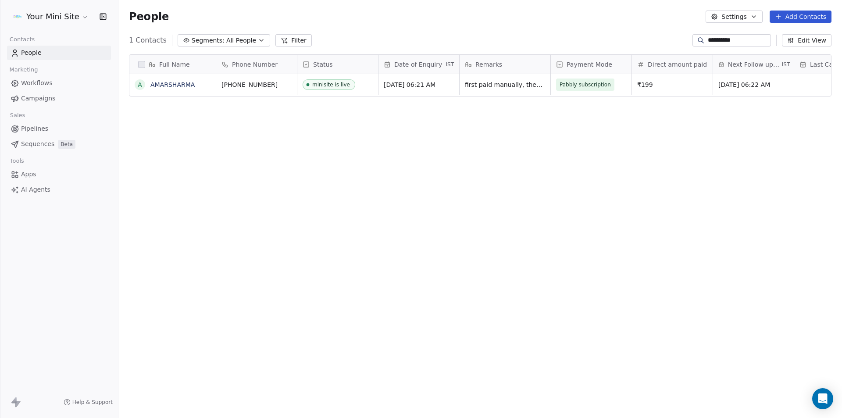
scroll to position [361, 717]
type input "**********"
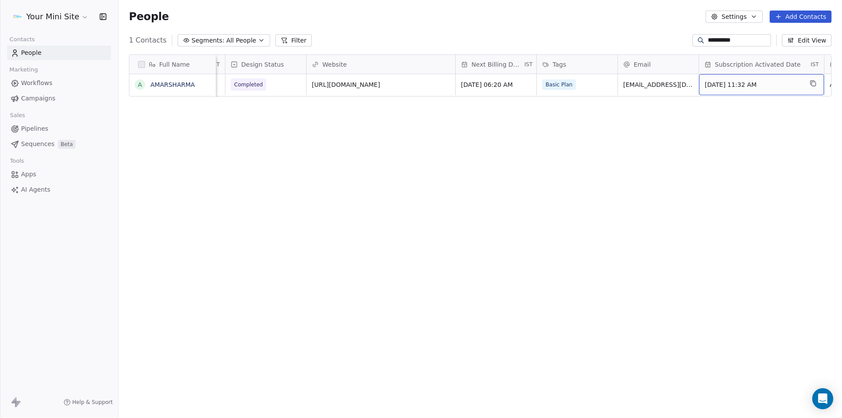
scroll to position [0, 731]
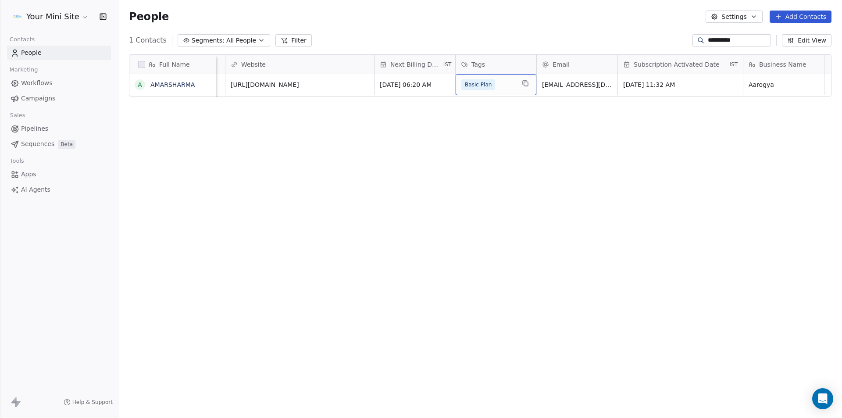
click at [506, 85] on div "Basic Plan" at bounding box center [487, 84] width 53 height 11
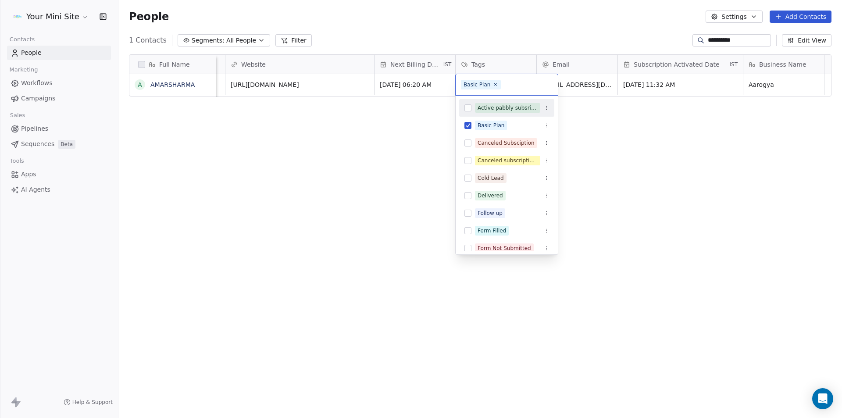
click at [464, 108] on button "Suggestions" at bounding box center [467, 107] width 7 height 7
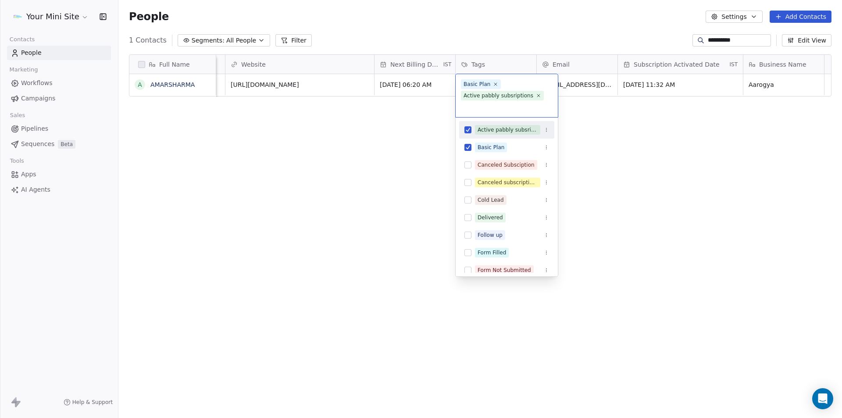
click at [671, 236] on html "**********" at bounding box center [421, 209] width 842 height 418
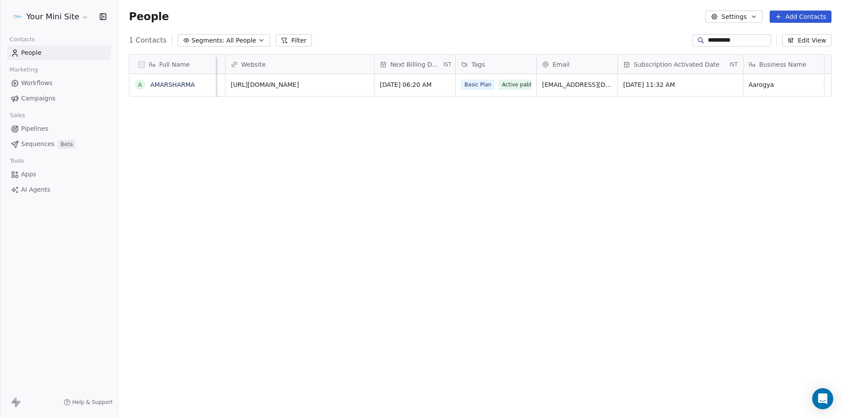
click at [429, 231] on div "Full Name A AMARSHARMA Direct amount paid Next Follow up date IST Last Call Dat…" at bounding box center [479, 231] width 723 height 368
click at [248, 37] on button "Segments: All People" at bounding box center [224, 40] width 93 height 12
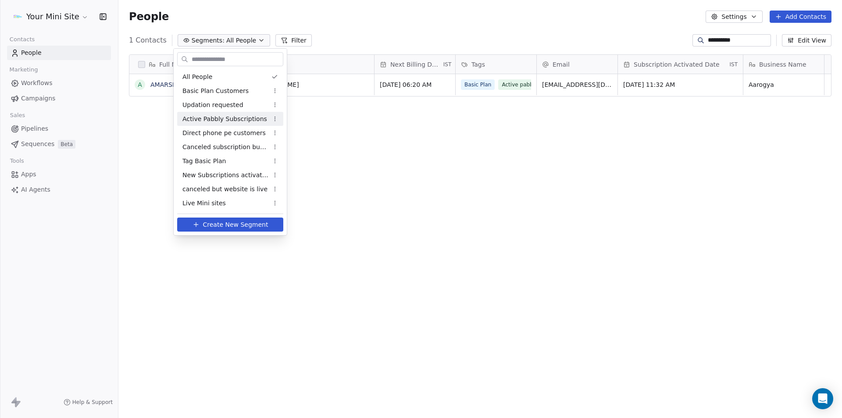
click at [216, 119] on span "Active Pabbly Subscriptions" at bounding box center [224, 118] width 85 height 9
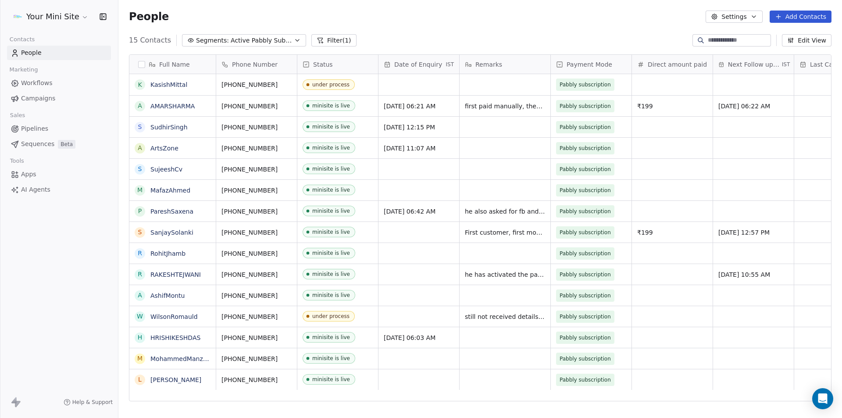
scroll to position [361, 717]
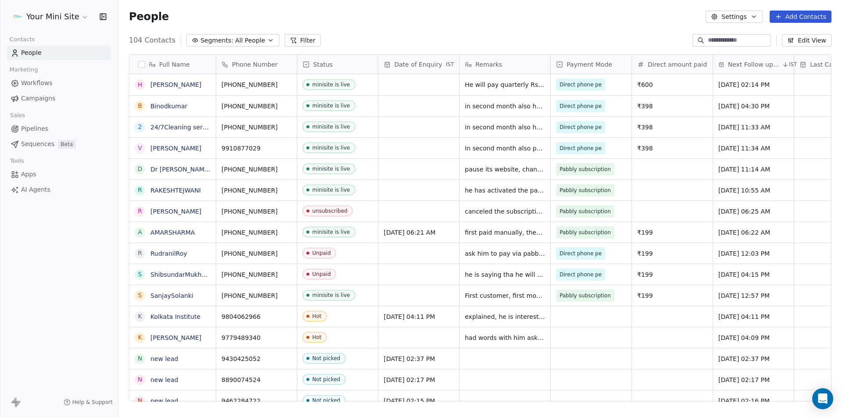
scroll to position [361, 717]
click at [215, 35] on button "Segments: All People" at bounding box center [232, 40] width 93 height 12
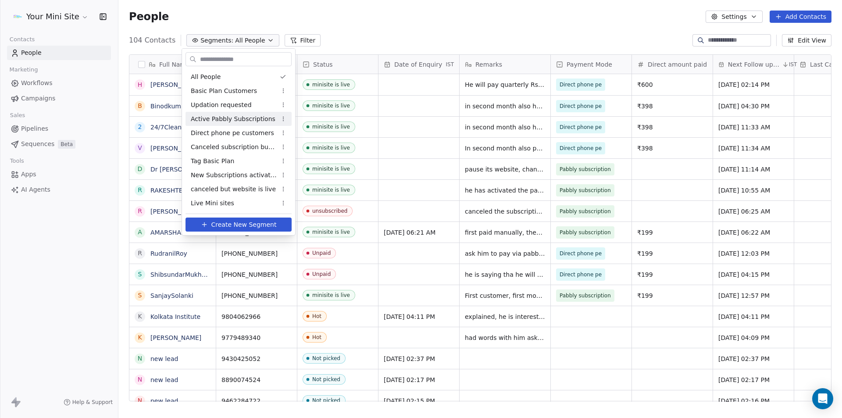
click at [231, 120] on span "Active Pabbly Subscriptions" at bounding box center [233, 118] width 85 height 9
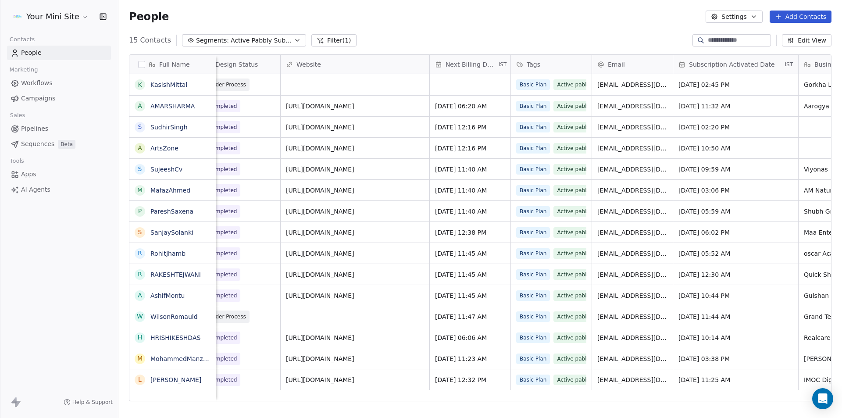
scroll to position [0, 752]
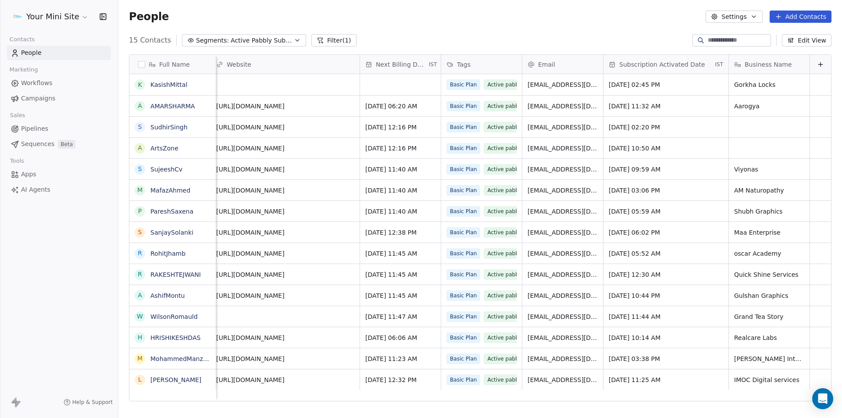
click at [216, 42] on span "Segments:" at bounding box center [212, 40] width 33 height 9
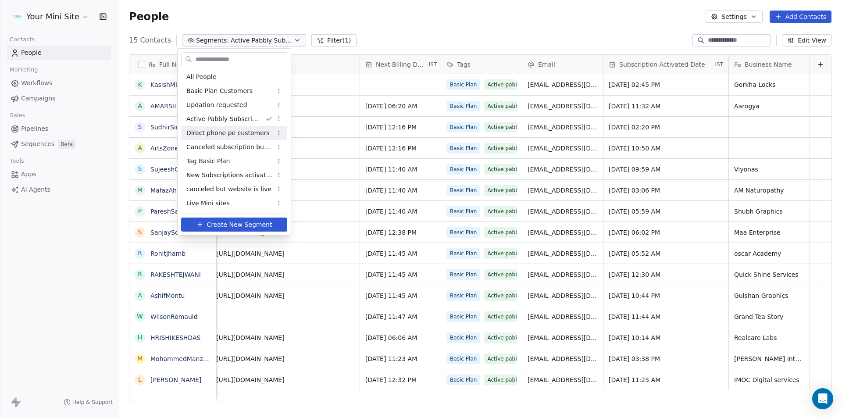
click at [212, 137] on span "Direct phone pe customers" at bounding box center [227, 132] width 83 height 9
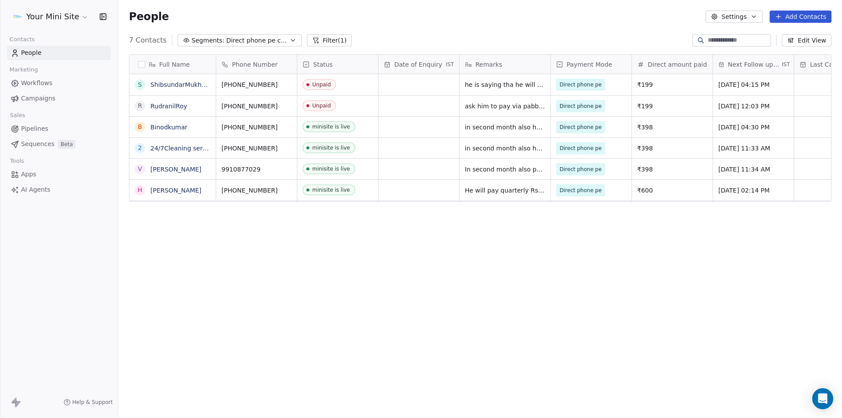
scroll to position [361, 717]
click at [233, 329] on div "Full Name S ShibsundarMukhopadhyay R RudranilRoy B Binodkumar 2 24/7Cleaning se…" at bounding box center [479, 231] width 723 height 368
click at [256, 43] on span "Direct phone pe customers" at bounding box center [256, 40] width 61 height 9
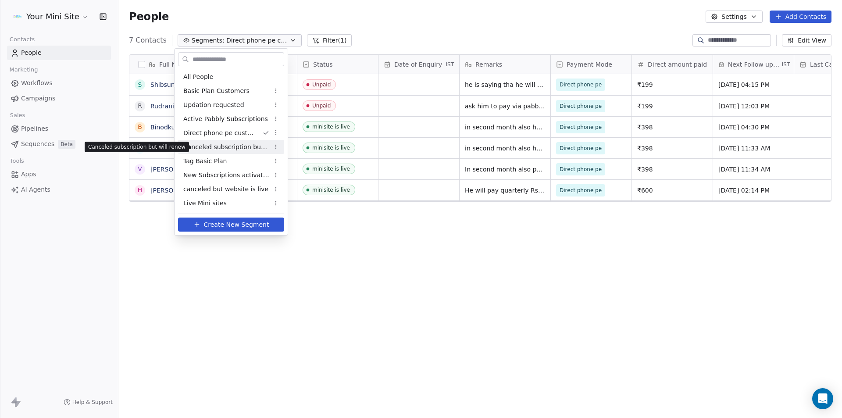
click at [226, 150] on span "Canceled subscription but will renew" at bounding box center [226, 146] width 86 height 9
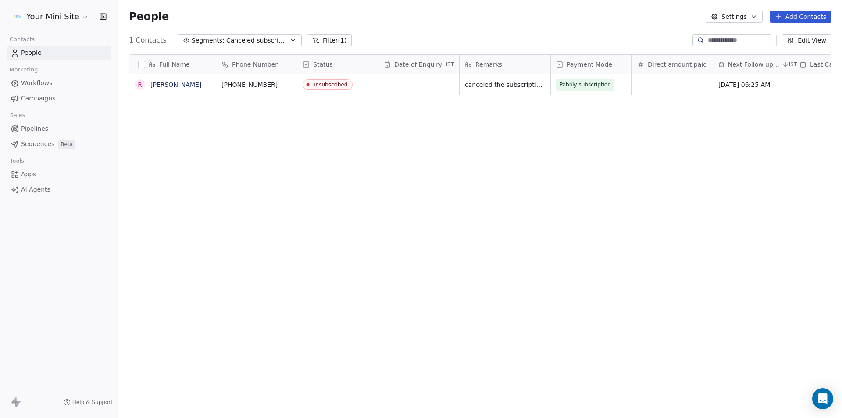
click at [327, 40] on button "Filter (1)" at bounding box center [329, 40] width 45 height 12
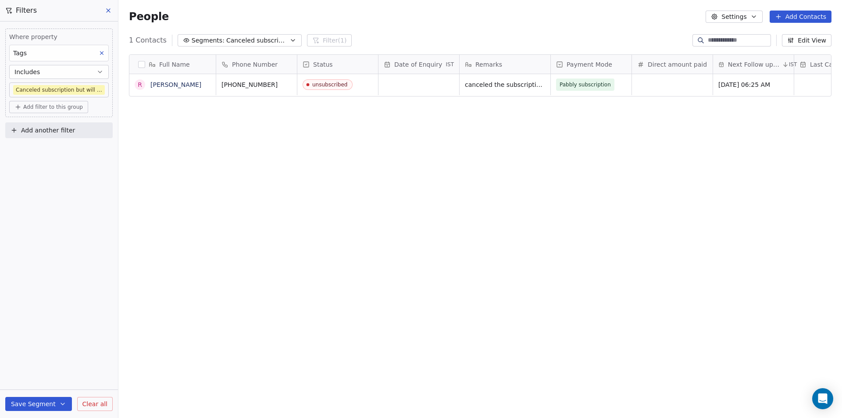
click at [294, 176] on div "Full Name R [PERSON_NAME] Phone Number Status Date of Enquiry IST Remarks Payme…" at bounding box center [479, 231] width 723 height 368
click at [110, 13] on icon at bounding box center [108, 10] width 7 height 7
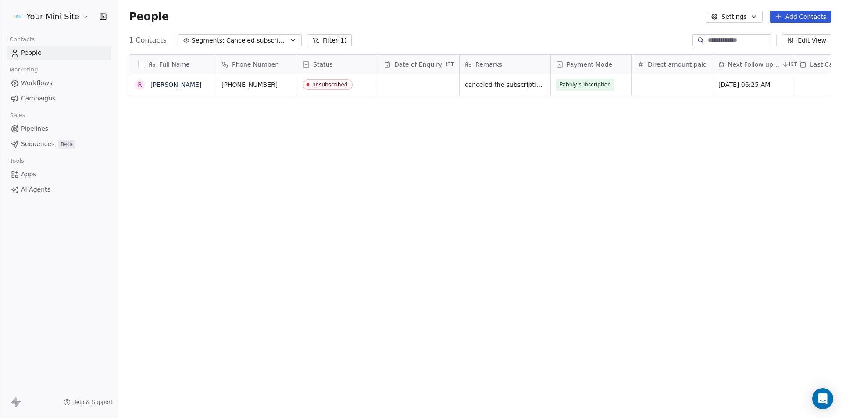
click at [578, 192] on div "Full Name R [PERSON_NAME] Phone Number Status Date of Enquiry IST Remarks Payme…" at bounding box center [479, 231] width 723 height 368
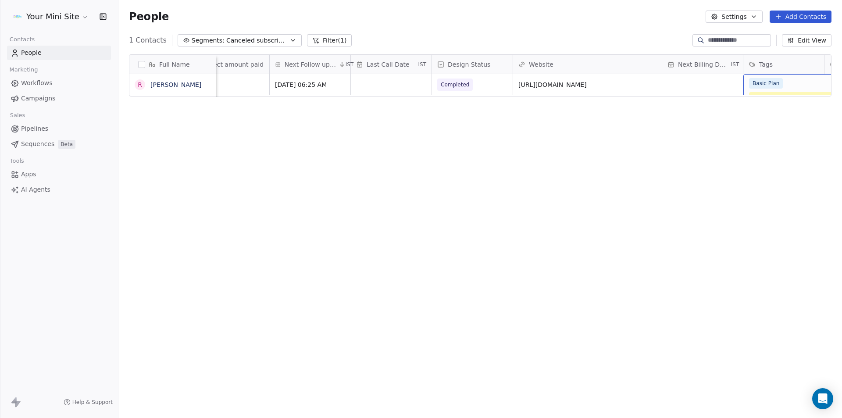
scroll to position [0, 524]
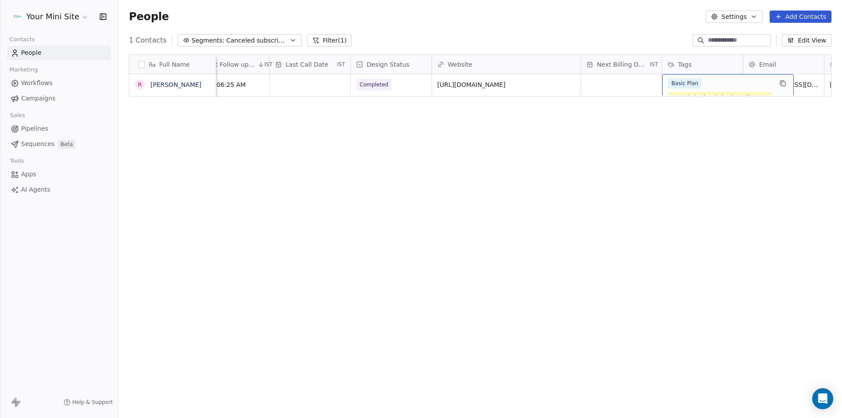
click at [700, 82] on div "Basic Plan Canceled subscription but will renew" at bounding box center [720, 90] width 104 height 25
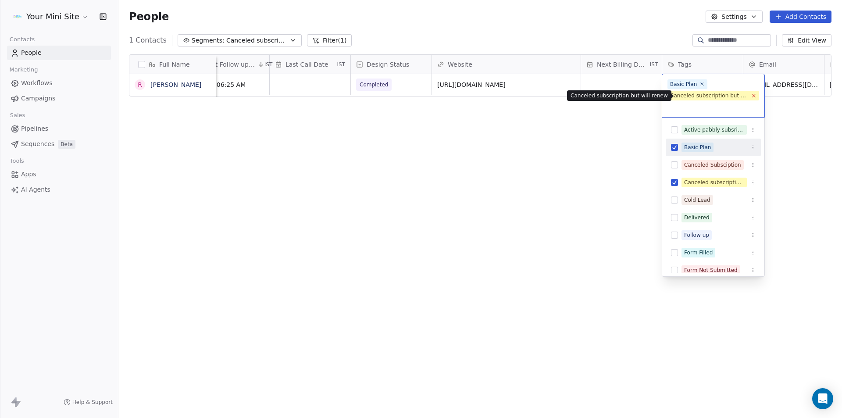
click at [754, 97] on icon at bounding box center [754, 96] width 6 height 6
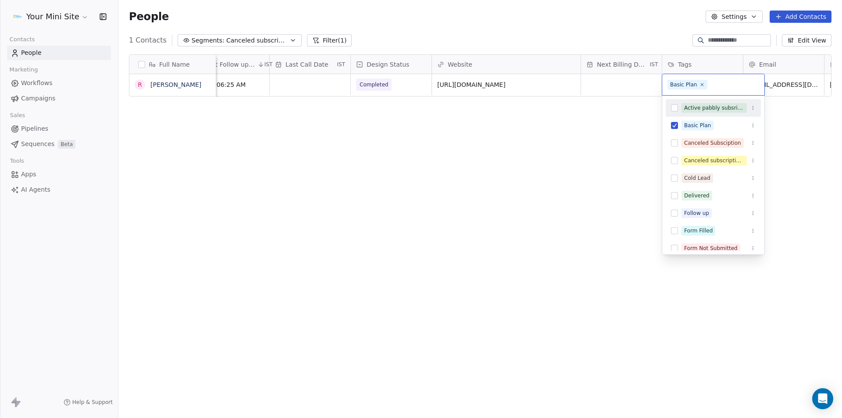
click at [817, 166] on html "Your Mini Site Contacts People Marketing Workflows Campaigns Sales Pipelines Se…" at bounding box center [421, 209] width 842 height 418
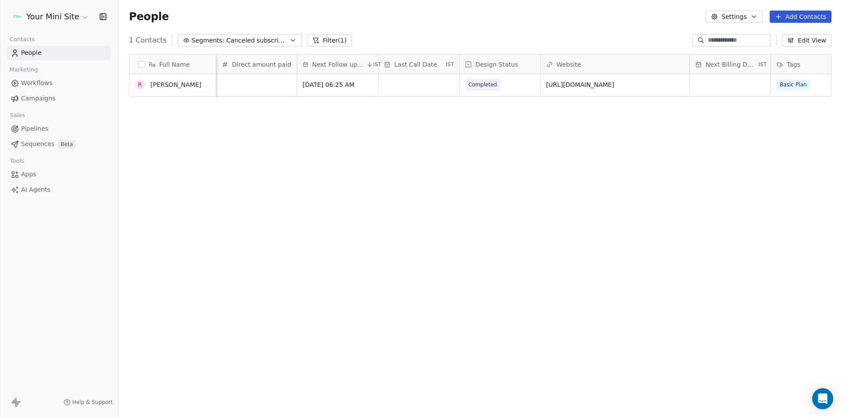
scroll to position [0, 0]
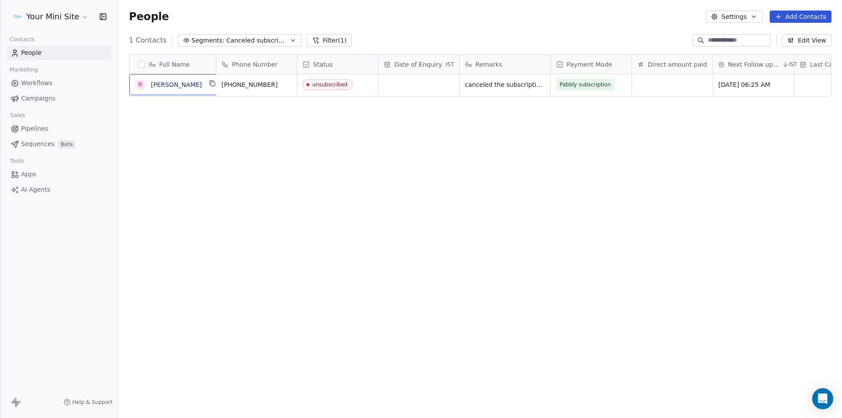
click at [335, 169] on div "Full Name R [PERSON_NAME] Phone Number Status Date of Enquiry IST Remarks Payme…" at bounding box center [479, 231] width 723 height 368
click at [235, 36] on span "Canceled subscription but will renew" at bounding box center [256, 40] width 61 height 9
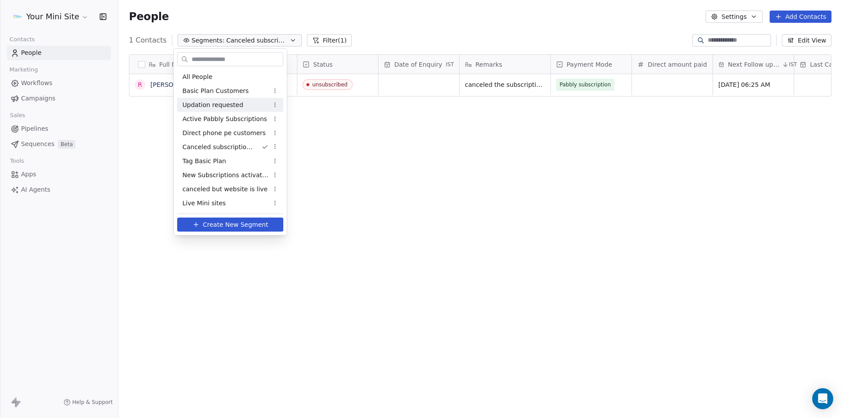
click at [220, 103] on span "Updation requested" at bounding box center [212, 104] width 61 height 9
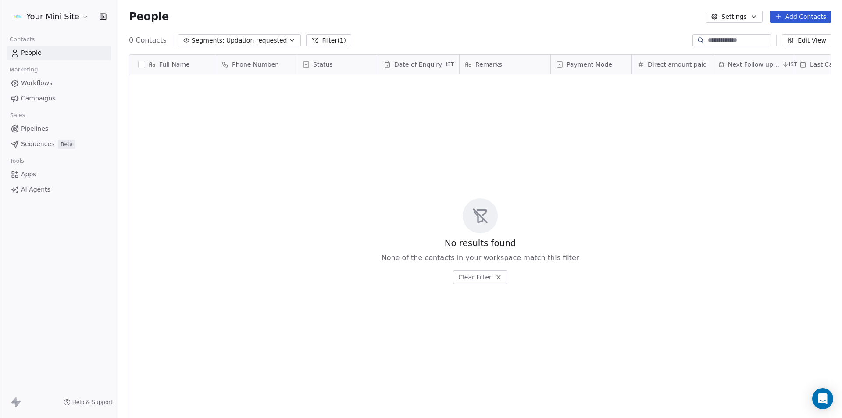
scroll to position [361, 717]
click at [234, 37] on span "Updation requested" at bounding box center [256, 40] width 61 height 9
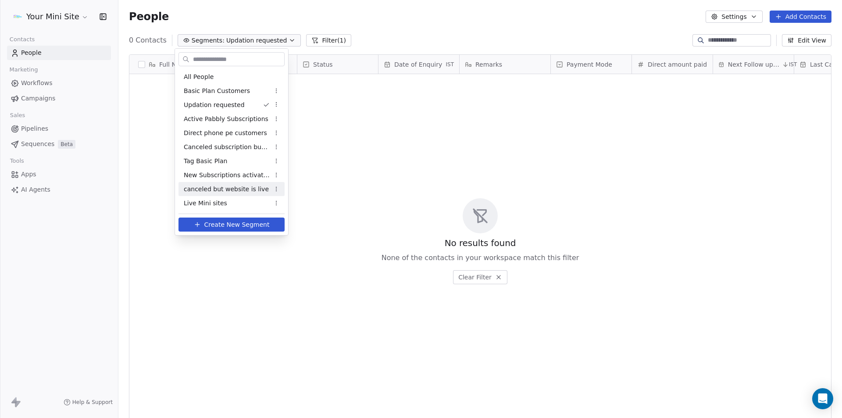
click at [220, 190] on span "canceled but website is live" at bounding box center [226, 189] width 85 height 9
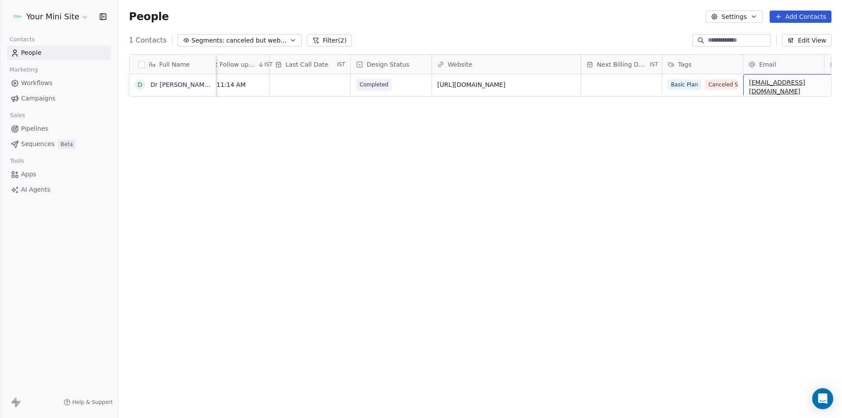
scroll to position [0, 650]
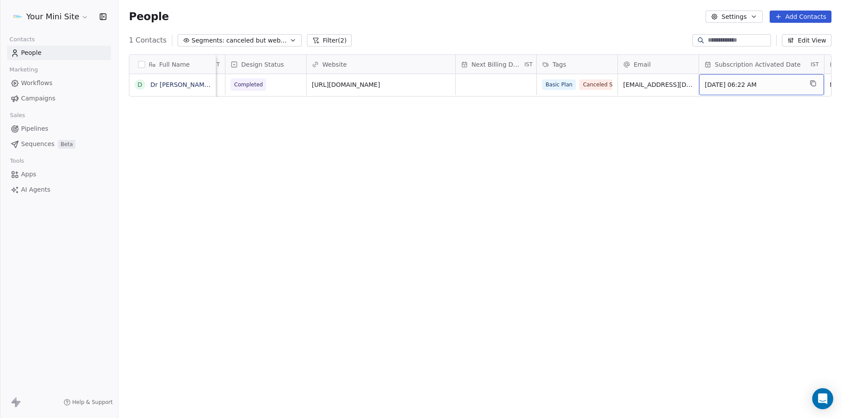
click at [321, 152] on div "Full Name D Dr [PERSON_NAME] Payment Mode Direct amount paid Next Follow up dat…" at bounding box center [479, 231] width 723 height 368
click at [226, 43] on span "canceled but website is live" at bounding box center [256, 40] width 61 height 9
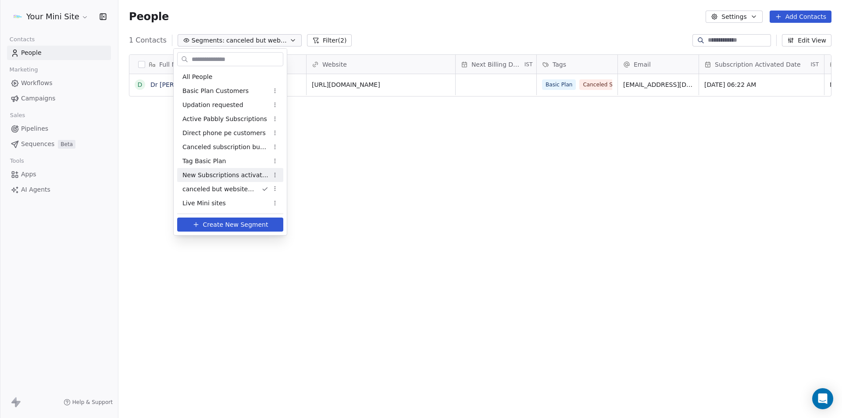
click at [219, 180] on div "New Subscriptions activated" at bounding box center [230, 175] width 106 height 14
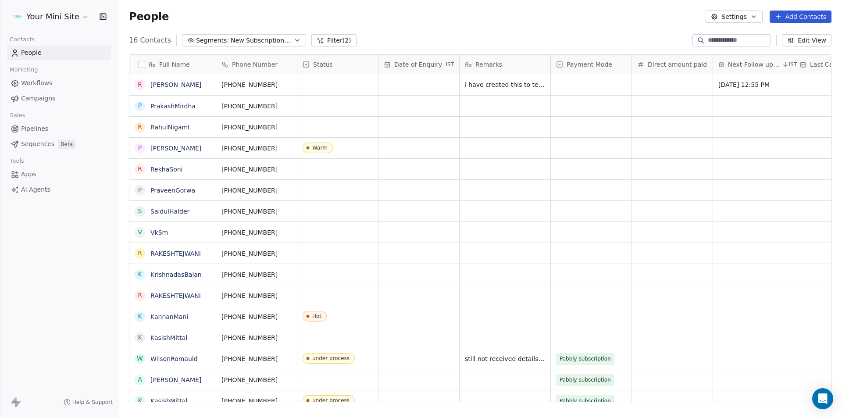
scroll to position [361, 717]
click at [242, 35] on button "Segments: New Subscriptions activated" at bounding box center [244, 40] width 124 height 12
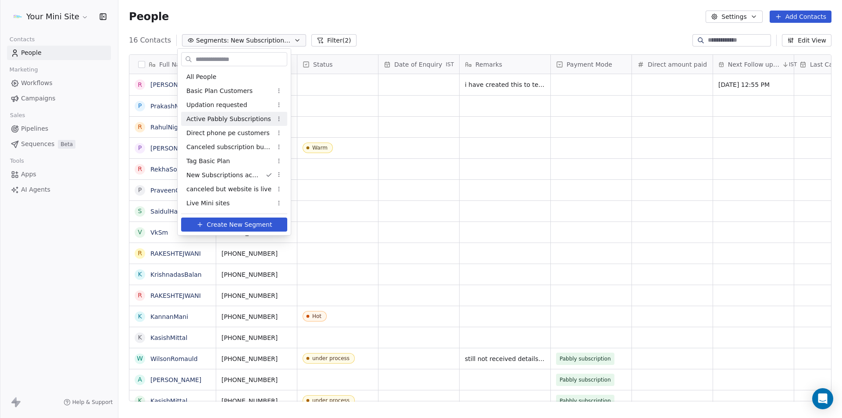
click at [238, 124] on div "Active Pabbly Subscriptions" at bounding box center [234, 119] width 106 height 14
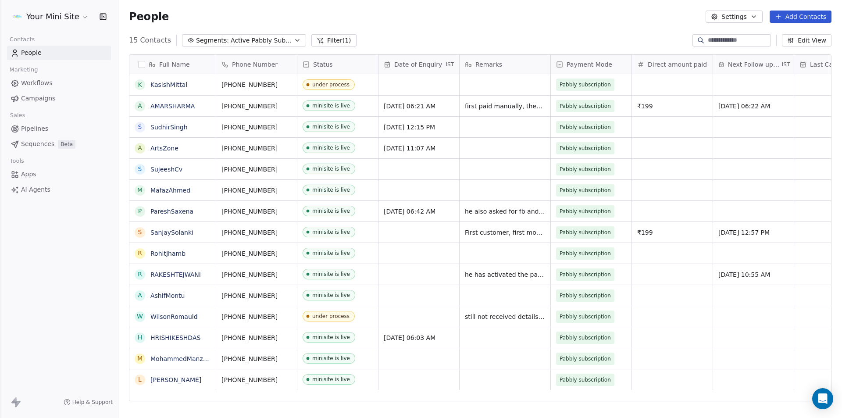
scroll to position [7, 0]
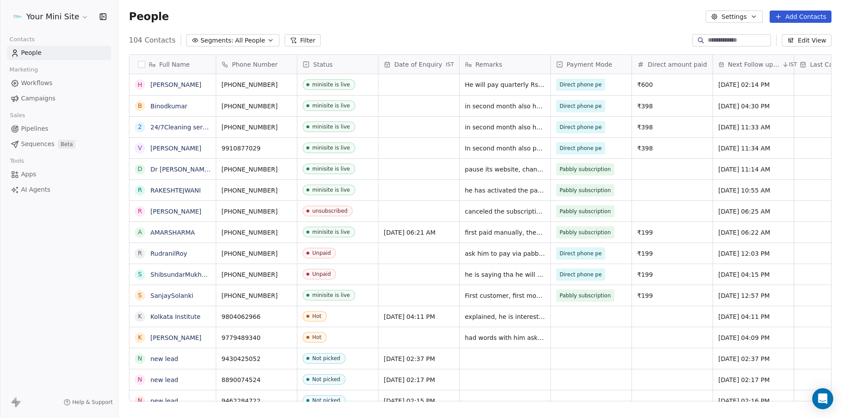
scroll to position [361, 717]
click at [243, 45] on span "All People" at bounding box center [250, 40] width 30 height 9
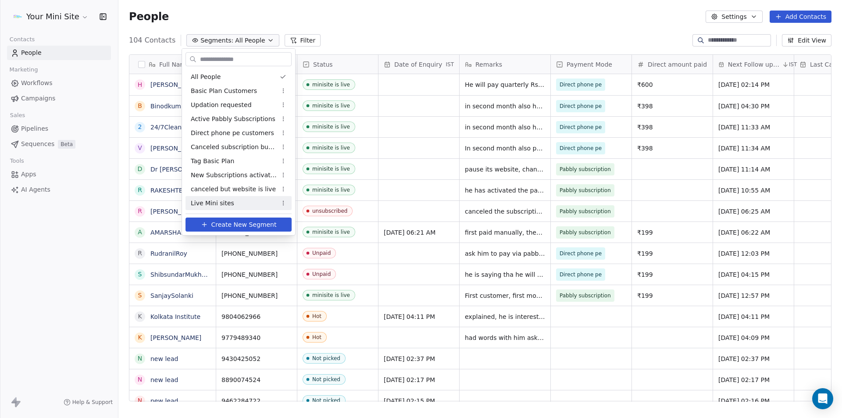
click at [217, 204] on span "Live Mini sites" at bounding box center [212, 203] width 43 height 9
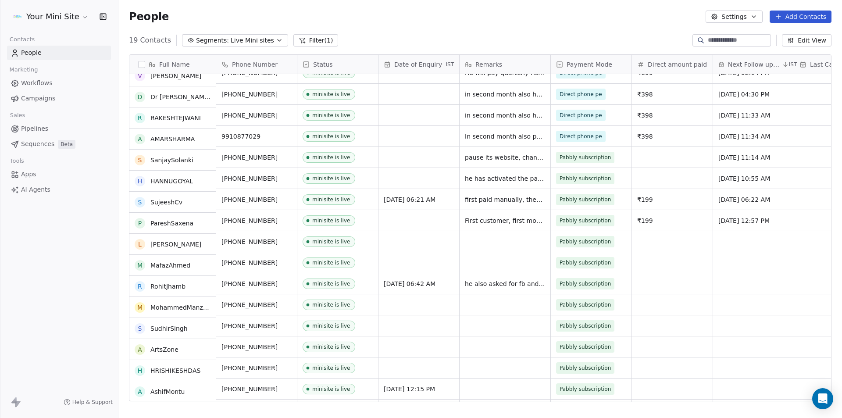
scroll to position [0, 0]
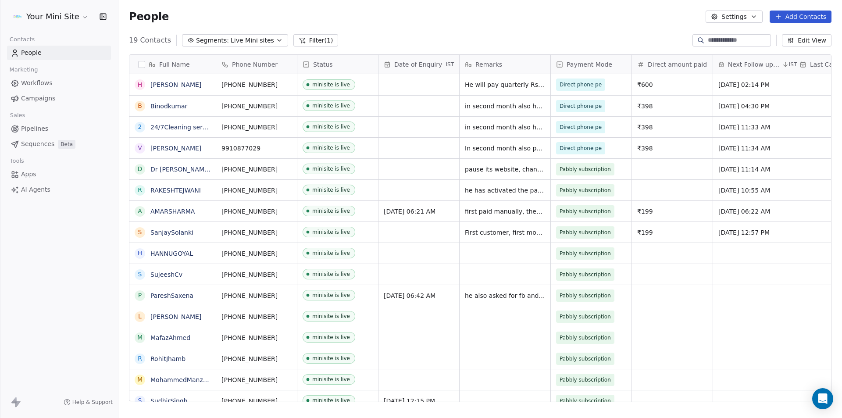
click at [236, 39] on span "Live Mini sites" at bounding box center [252, 40] width 43 height 9
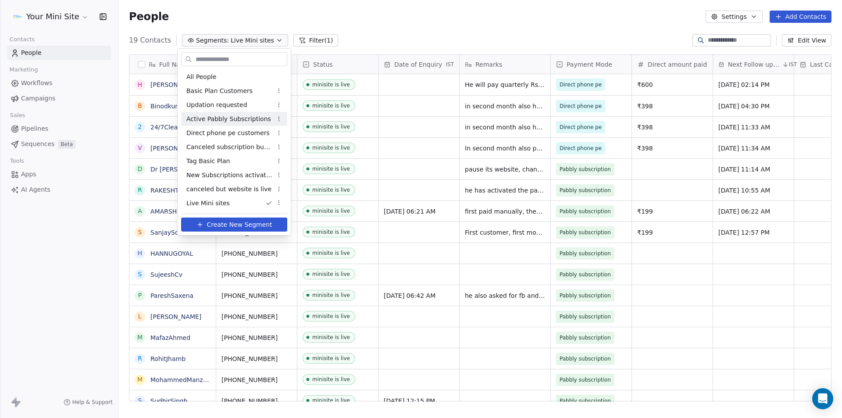
click at [217, 121] on span "Active Pabbly Subscriptions" at bounding box center [228, 118] width 85 height 9
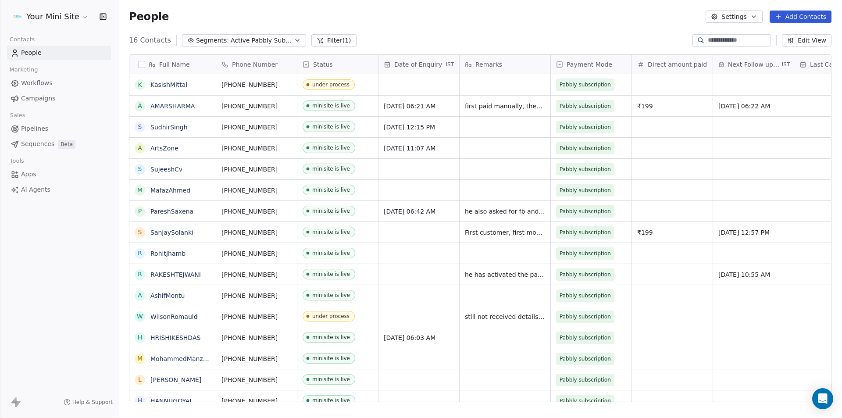
scroll to position [361, 717]
click at [261, 40] on span "Active Pabbly Subscriptions" at bounding box center [261, 40] width 61 height 9
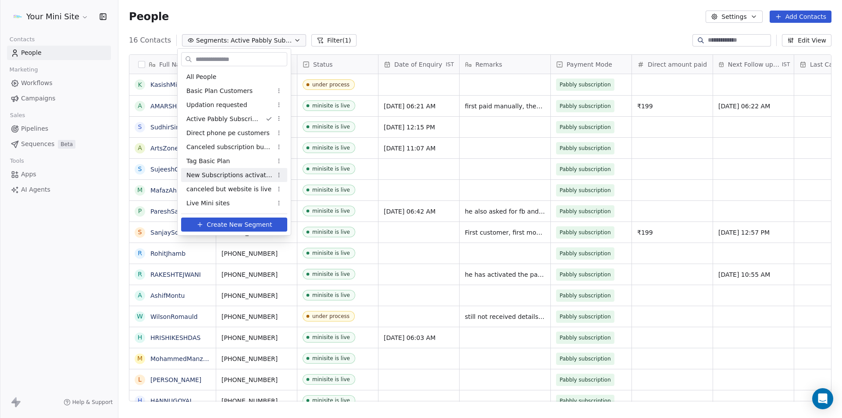
click at [231, 175] on span "New Subscriptions activated" at bounding box center [229, 175] width 86 height 9
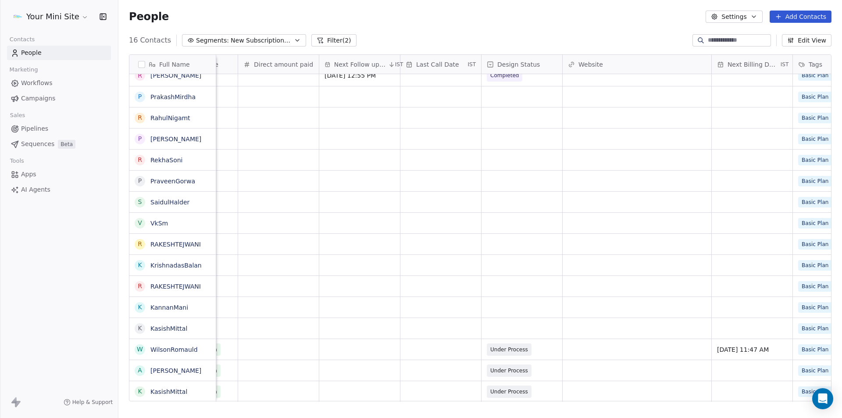
scroll to position [0, 491]
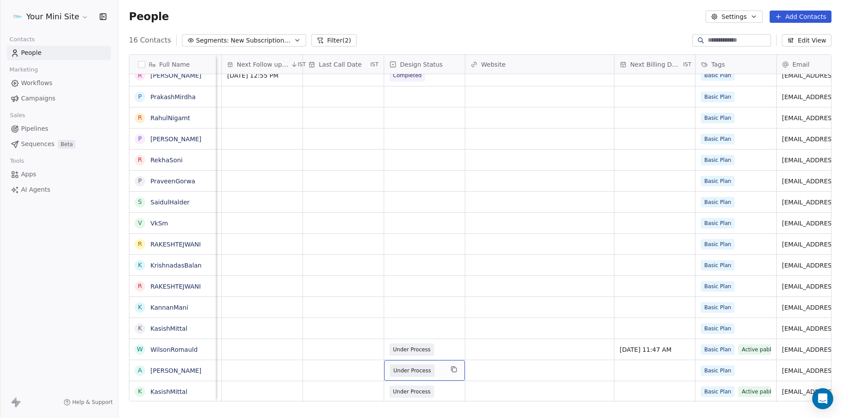
click at [448, 377] on div "Under Process" at bounding box center [424, 370] width 81 height 21
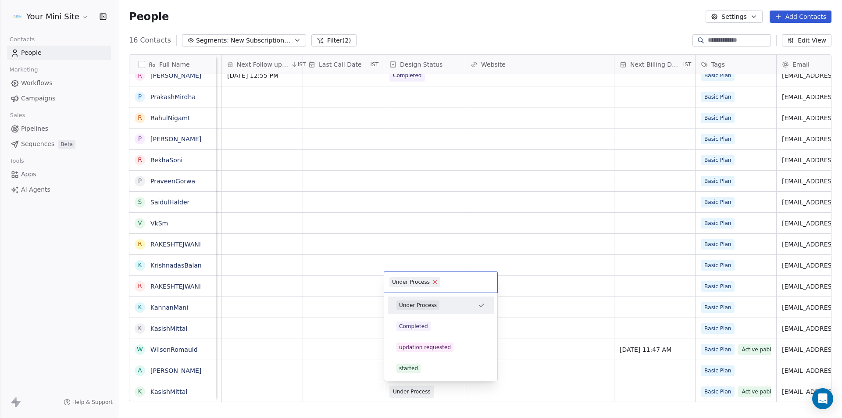
click at [433, 283] on icon at bounding box center [435, 282] width 6 height 6
click at [527, 351] on html "Your Mini Site Contacts People Marketing Workflows Campaigns Sales Pipelines Se…" at bounding box center [421, 209] width 842 height 418
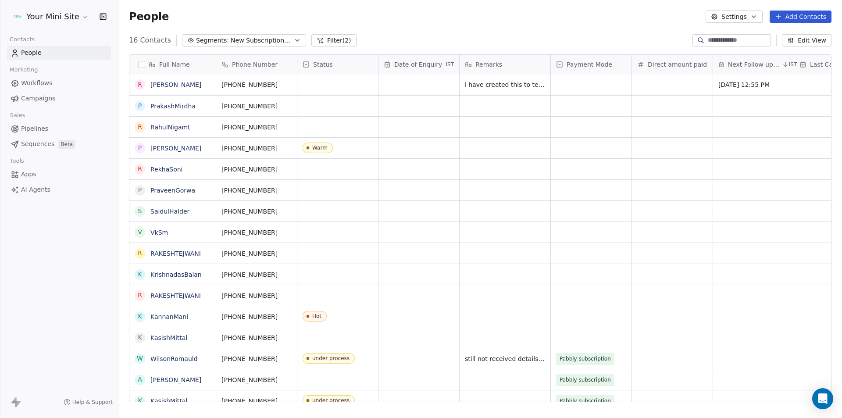
scroll to position [0, 0]
click at [270, 41] on span "New Subscriptions activated" at bounding box center [261, 40] width 61 height 9
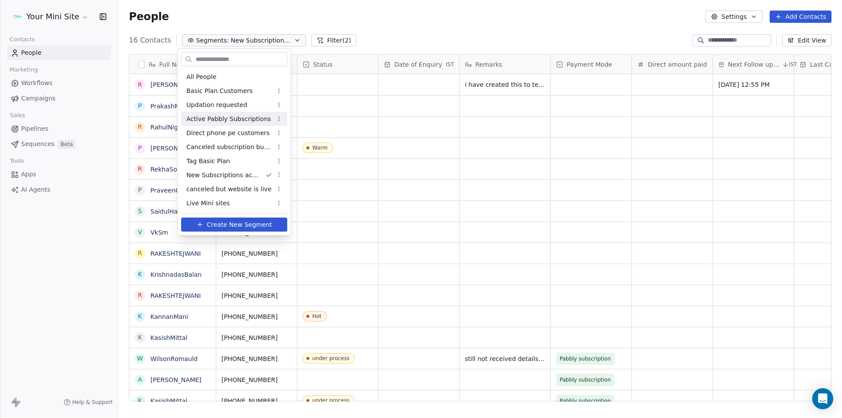
drag, startPoint x: 216, startPoint y: 120, endPoint x: 312, endPoint y: 171, distance: 108.3
click at [217, 120] on span "Active Pabbly Subscriptions" at bounding box center [228, 118] width 85 height 9
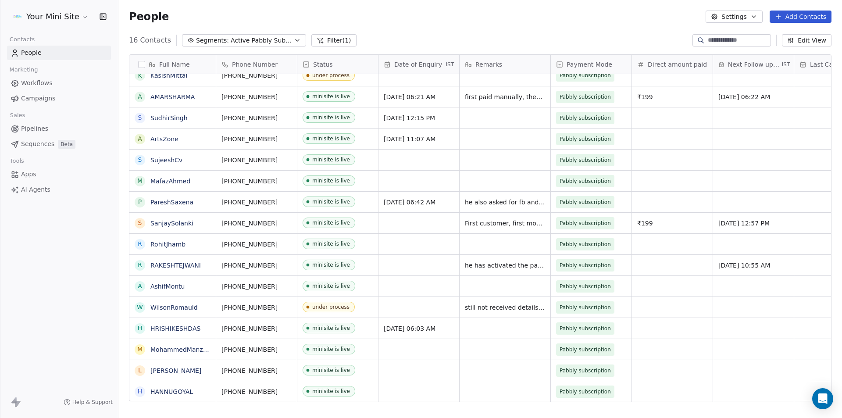
scroll to position [7, 0]
click at [403, 24] on div "People Settings Add Contacts" at bounding box center [479, 16] width 723 height 33
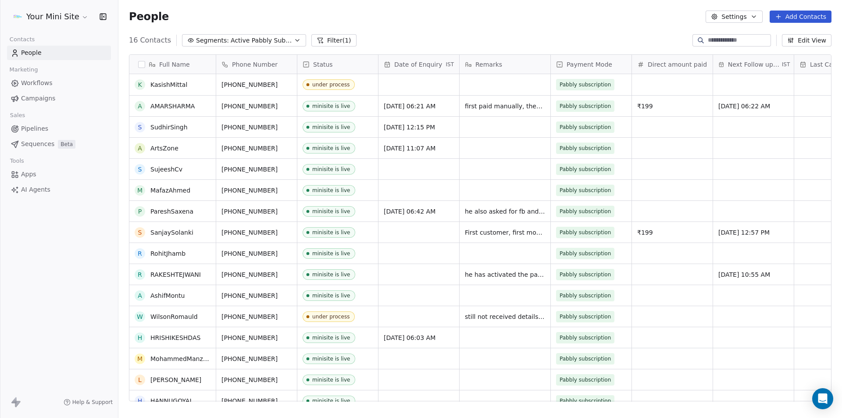
scroll to position [0, 0]
click at [48, 52] on link "People" at bounding box center [59, 53] width 104 height 14
click at [141, 64] on button "button" at bounding box center [141, 64] width 7 height 7
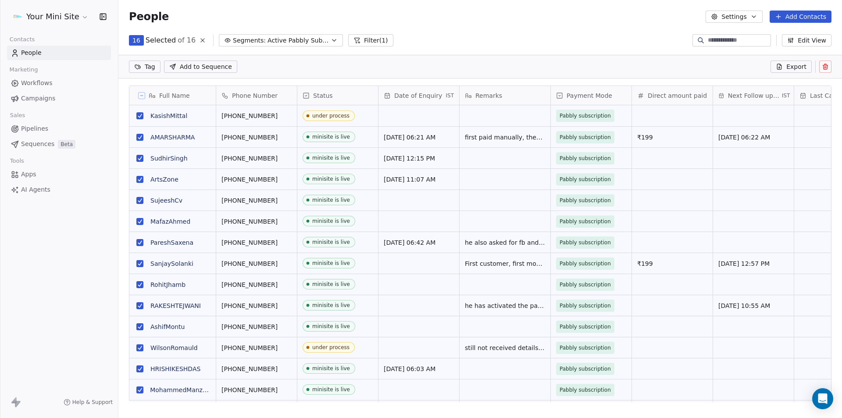
click at [141, 63] on html "Your Mini Site Contacts People Marketing Workflows Campaigns Sales Pipelines Se…" at bounding box center [421, 209] width 842 height 418
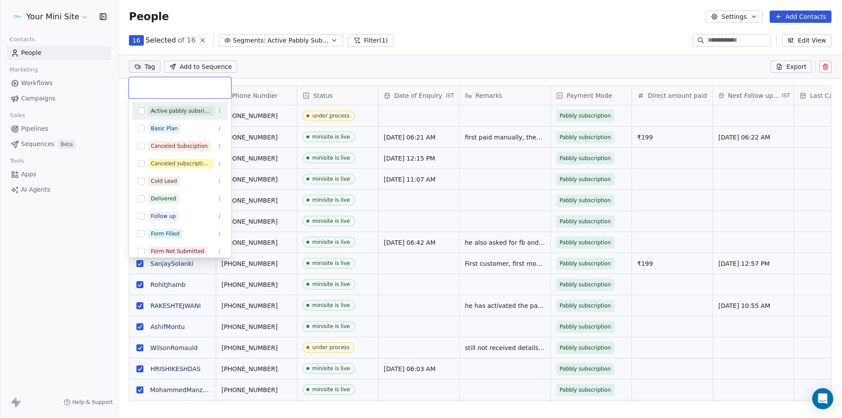
click at [434, 28] on html "Your Mini Site Contacts People Marketing Workflows Campaigns Sales Pipelines Se…" at bounding box center [421, 209] width 842 height 418
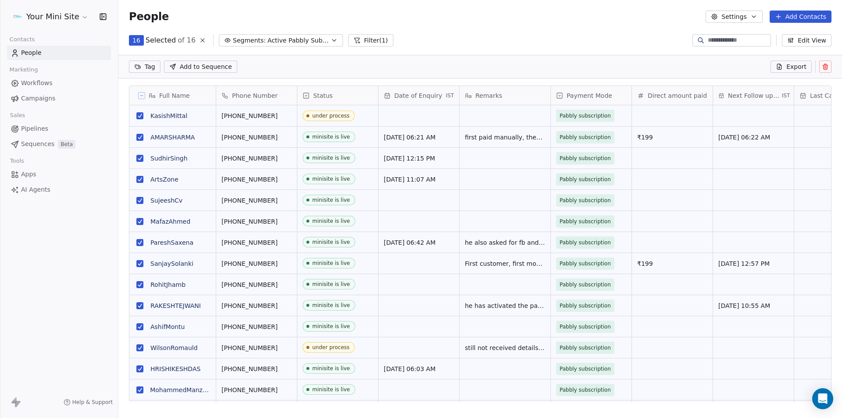
click at [142, 95] on icon at bounding box center [141, 95] width 4 height 4
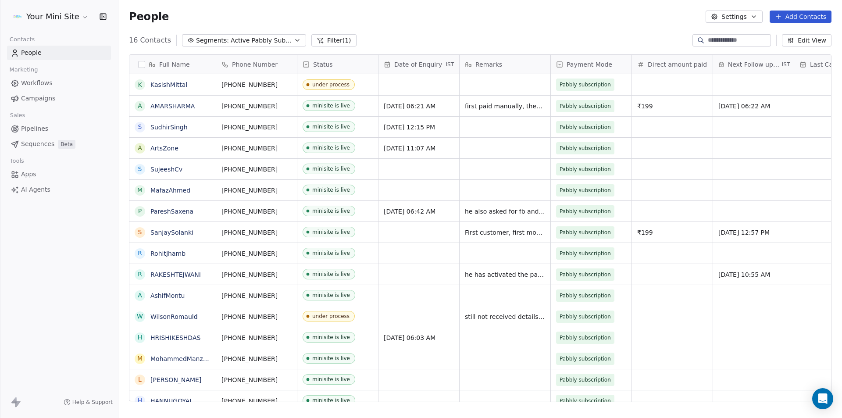
scroll to position [361, 717]
click at [31, 173] on span "Apps" at bounding box center [28, 174] width 15 height 9
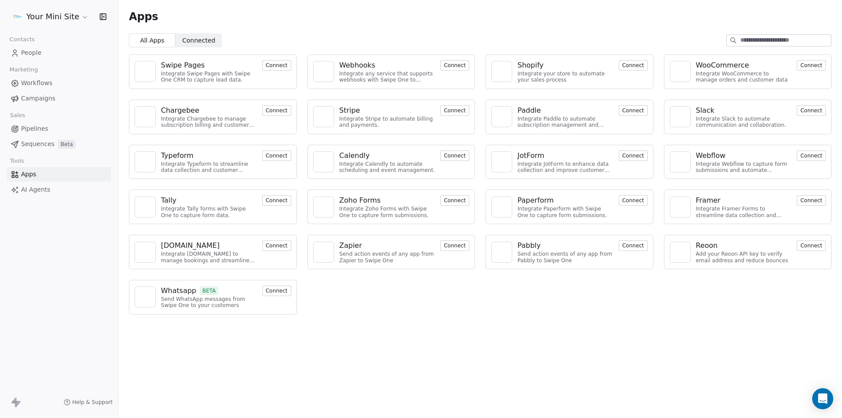
click at [307, 23] on div "Apps" at bounding box center [479, 16] width 723 height 33
drag, startPoint x: 412, startPoint y: 319, endPoint x: 377, endPoint y: 320, distance: 35.1
click at [412, 320] on div "Swipe Pages Integrate Swipe Pages with Swipe One CRM to capture lead data. Conn…" at bounding box center [479, 184] width 723 height 274
click at [308, 358] on div "Apps All Apps All Apps Connected Connected Swipe Pages Integrate Swipe Pages wi…" at bounding box center [479, 209] width 723 height 418
click at [39, 53] on span "People" at bounding box center [31, 52] width 21 height 9
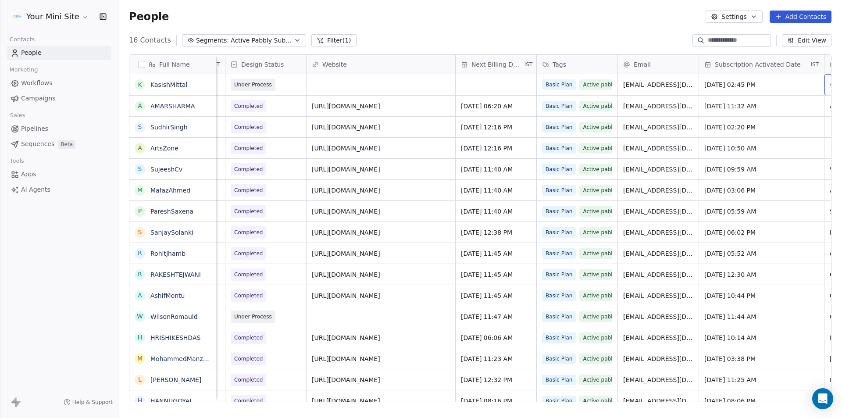
scroll to position [0, 731]
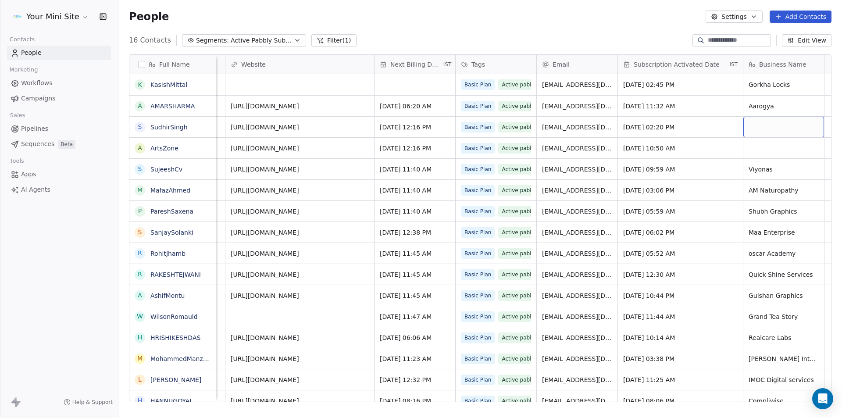
click at [756, 127] on div "grid" at bounding box center [783, 127] width 81 height 21
type textarea "**********"
click at [760, 153] on html "Your Mini Site Contacts People Marketing Workflows Campaigns Sales Pipelines Se…" at bounding box center [421, 209] width 842 height 418
click at [762, 148] on div "grid" at bounding box center [783, 148] width 81 height 21
type textarea "*********"
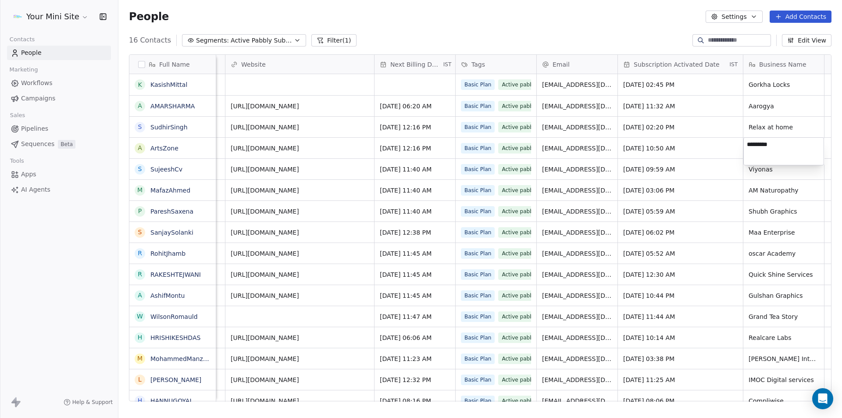
click at [734, 176] on html "Your Mini Site Contacts People Marketing Workflows Campaigns Sales Pipelines Se…" at bounding box center [421, 209] width 842 height 418
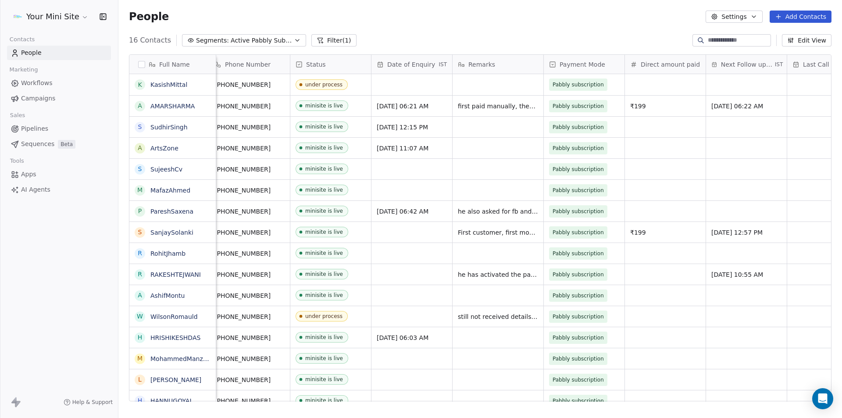
scroll to position [0, 0]
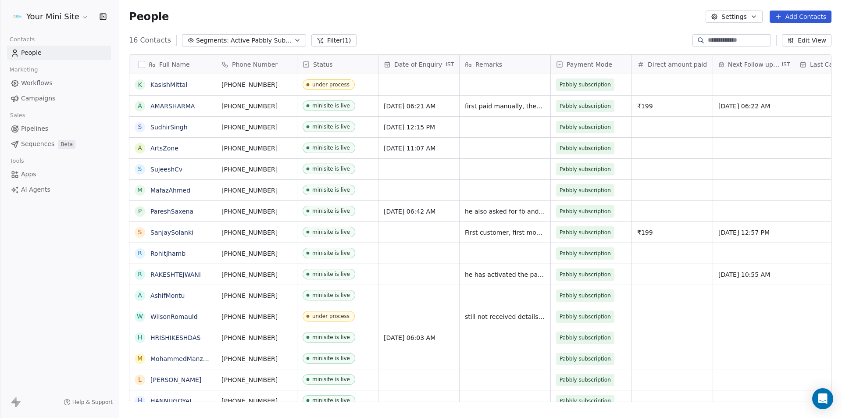
click at [249, 36] on span "Active Pabbly Subscriptions" at bounding box center [261, 40] width 61 height 9
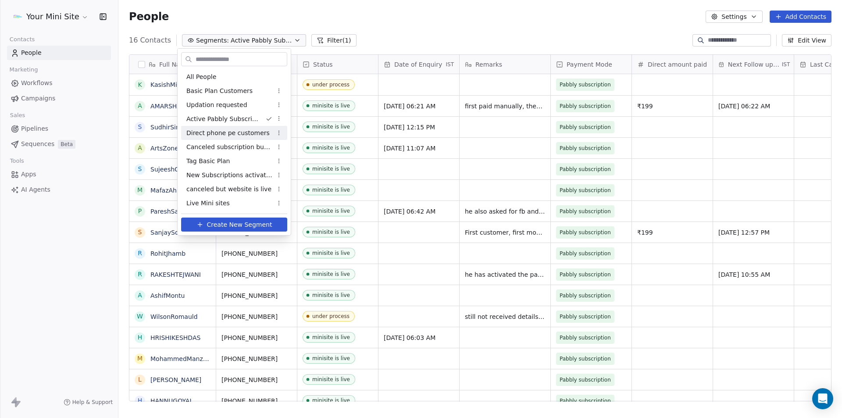
click at [211, 132] on span "Direct phone pe customers" at bounding box center [227, 132] width 83 height 9
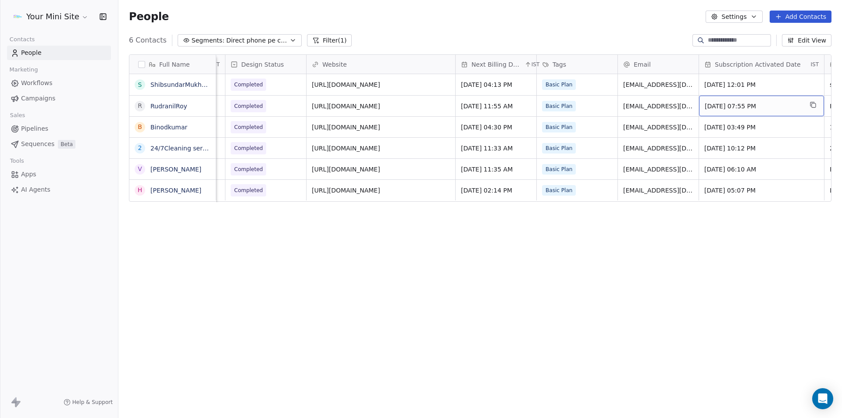
scroll to position [0, 731]
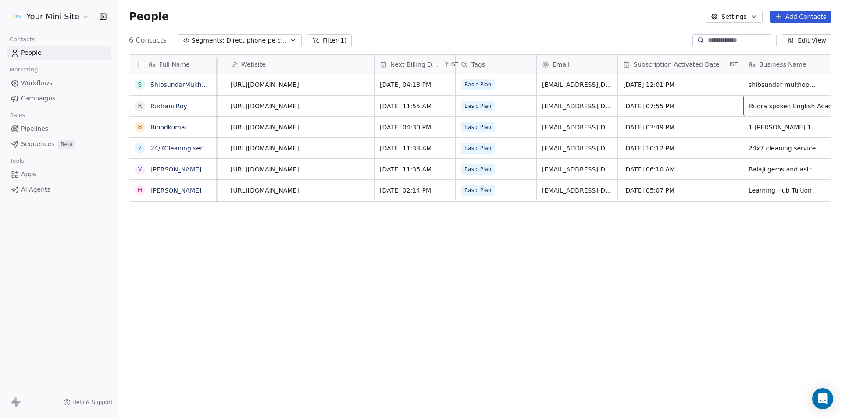
click at [673, 351] on div "Full Name S ShibsundarMukhopadhyay R RudranilRoy B Binodkumar 2 24/7Cleaning se…" at bounding box center [479, 231] width 723 height 368
click at [271, 43] on span "Direct phone pe customers" at bounding box center [256, 40] width 61 height 9
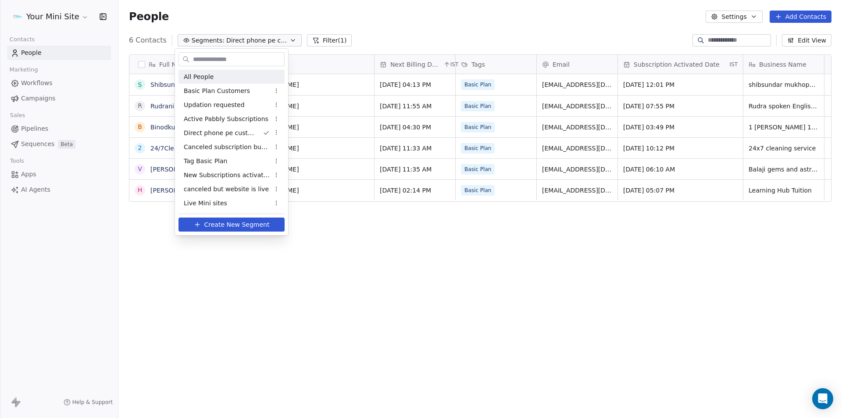
click at [195, 77] on span "All People" at bounding box center [199, 76] width 30 height 9
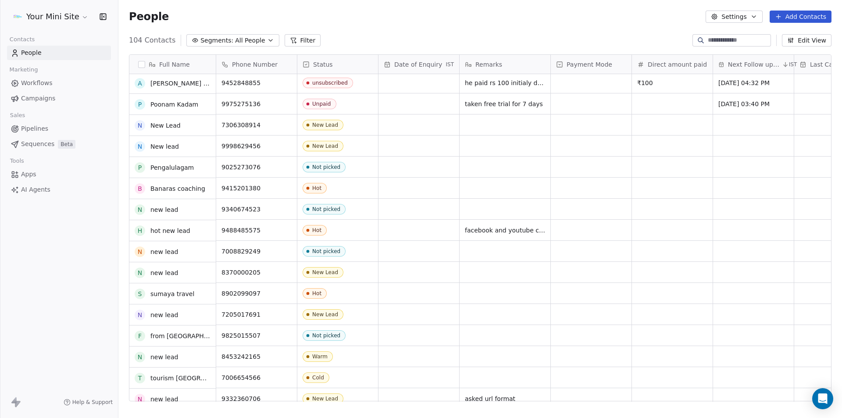
scroll to position [701, 0]
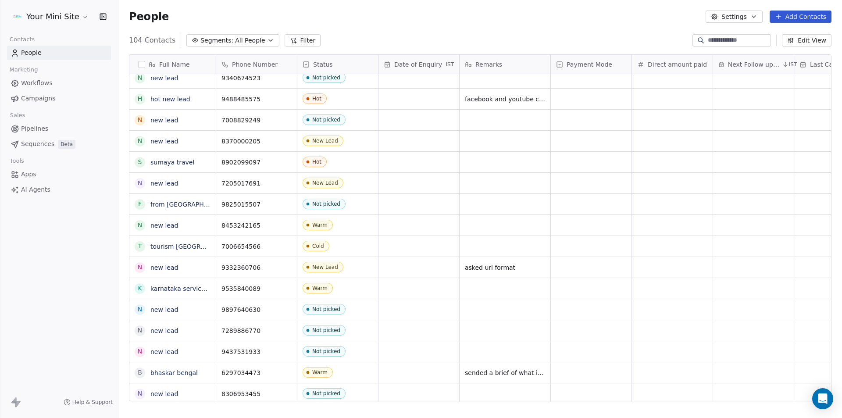
click at [82, 18] on html "Your Mini Site Contacts People Marketing Workflows Campaigns Sales Pipelines Se…" at bounding box center [421, 209] width 842 height 418
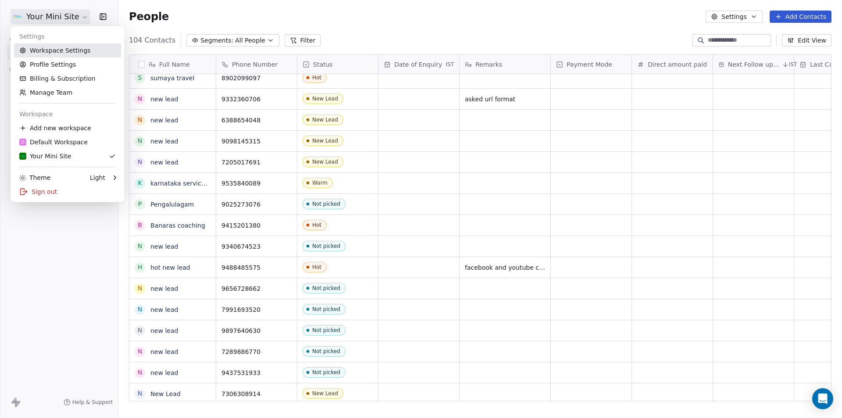
click at [65, 49] on link "Workspace Settings" at bounding box center [67, 50] width 107 height 14
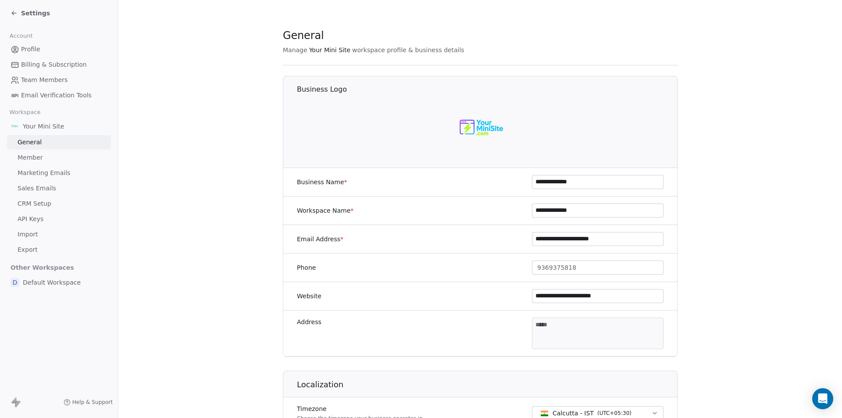
click at [33, 69] on span "Billing & Subscription" at bounding box center [54, 64] width 66 height 9
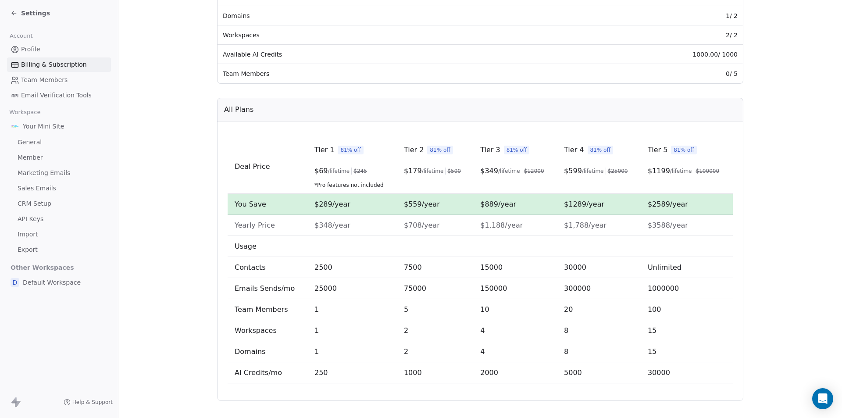
scroll to position [206, 0]
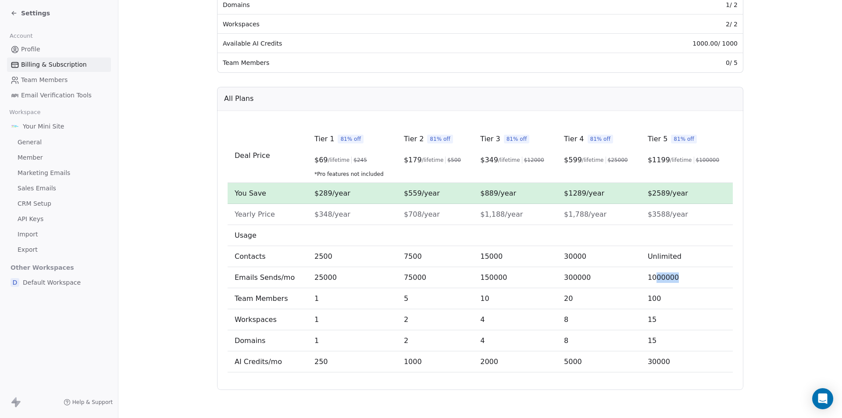
drag, startPoint x: 676, startPoint y: 278, endPoint x: 653, endPoint y: 278, distance: 22.8
click at [653, 278] on td "1000000" at bounding box center [687, 277] width 92 height 21
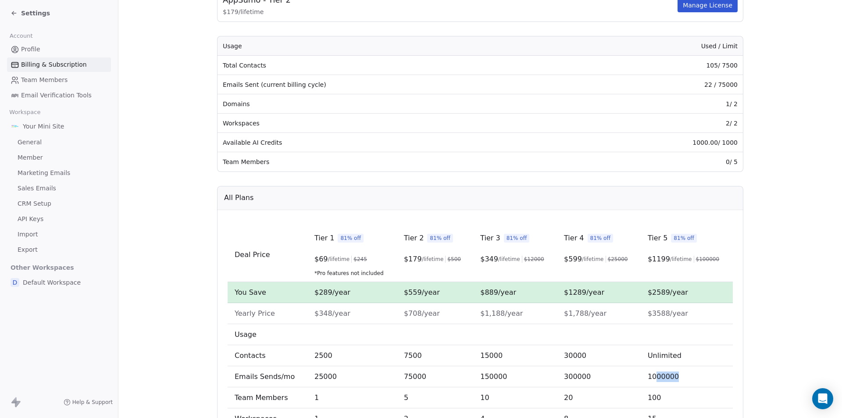
scroll to position [31, 0]
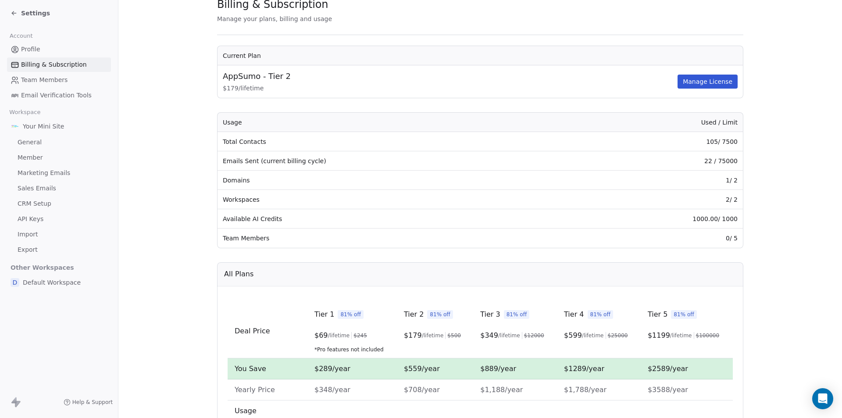
click at [792, 239] on section "Billing & Subscription Manage your plans, billing and usage Current Plan AppSum…" at bounding box center [479, 281] width 723 height 624
click at [35, 50] on span "Profile" at bounding box center [30, 49] width 19 height 9
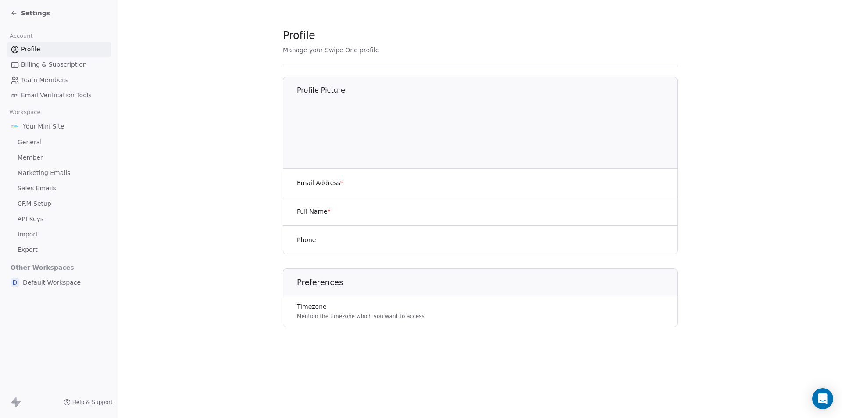
click at [13, 11] on icon at bounding box center [14, 13] width 7 height 7
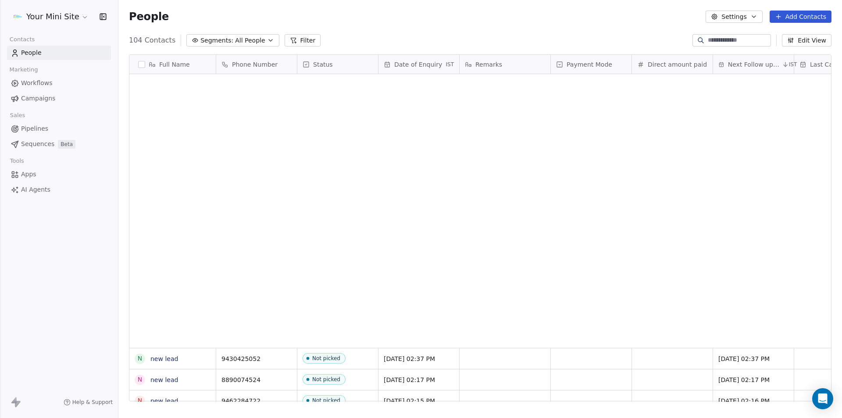
scroll to position [361, 717]
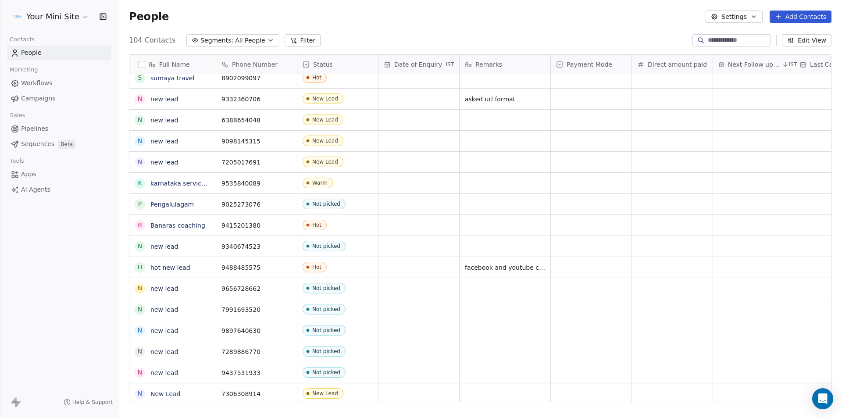
click at [78, 12] on html "Your Mini Site Contacts People Marketing Workflows Campaigns Sales Pipelines Se…" at bounding box center [421, 209] width 842 height 418
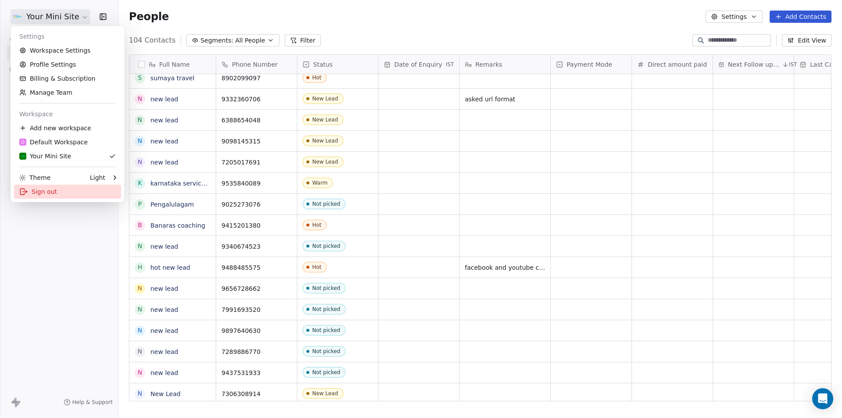
click at [39, 195] on div "Sign out" at bounding box center [67, 192] width 107 height 14
